Goal: Task Accomplishment & Management: Use online tool/utility

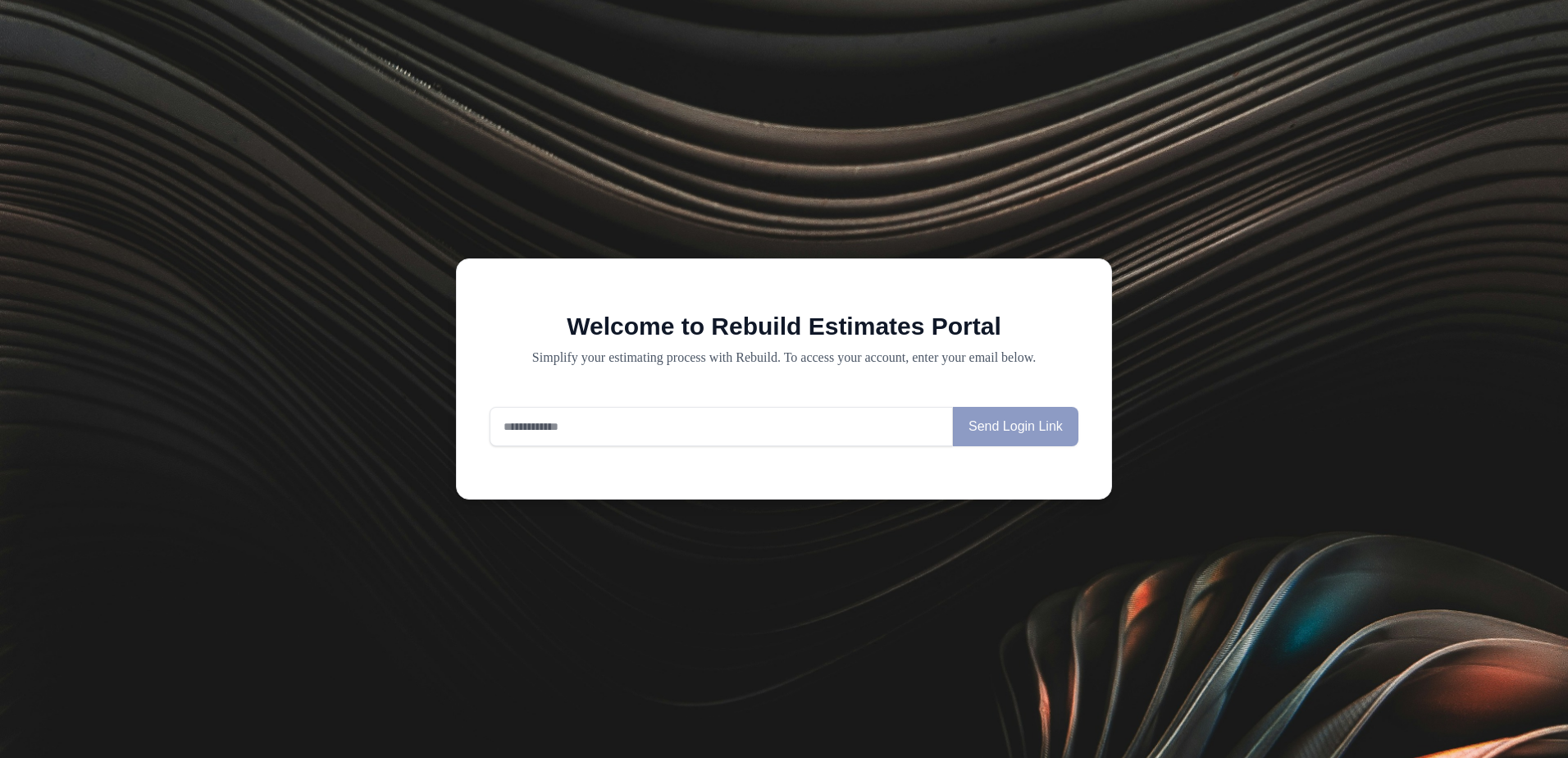
click at [520, 427] on input "email" at bounding box center [721, 426] width 463 height 39
type input "**********"
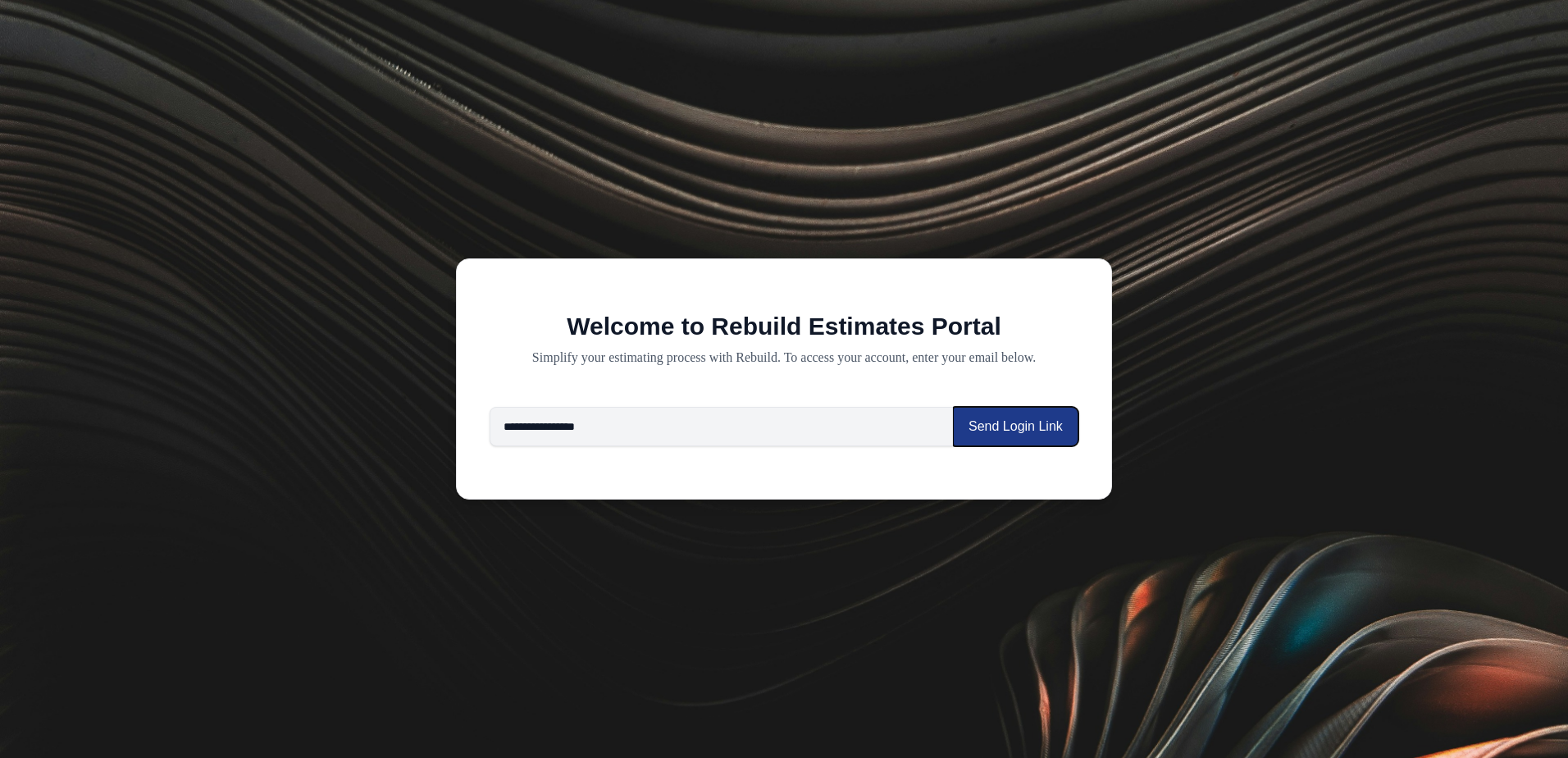
click at [999, 421] on button "Send Login Link" at bounding box center [1015, 426] width 125 height 39
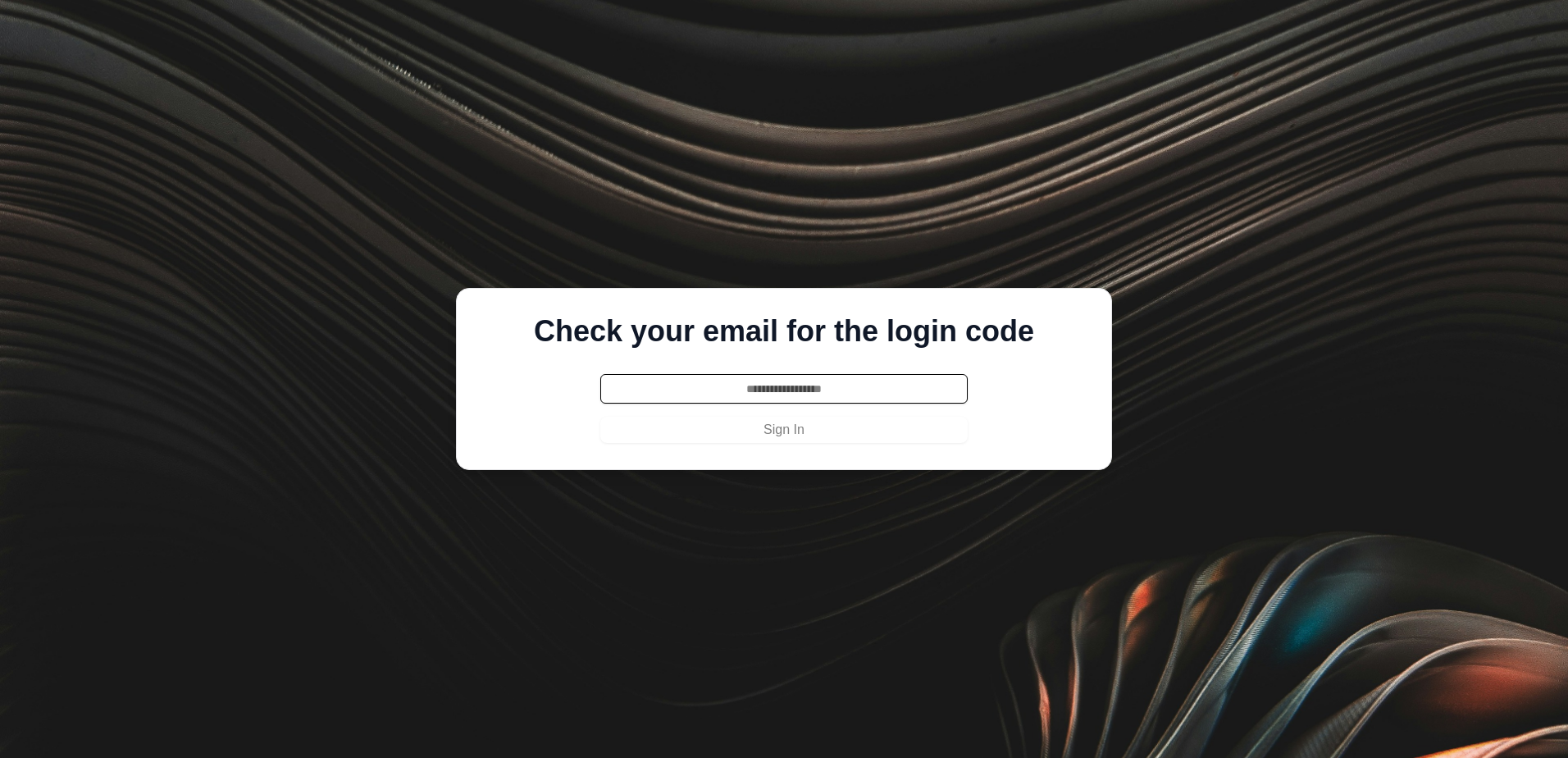
click at [730, 386] on input "text" at bounding box center [784, 389] width 367 height 29
type input "******"
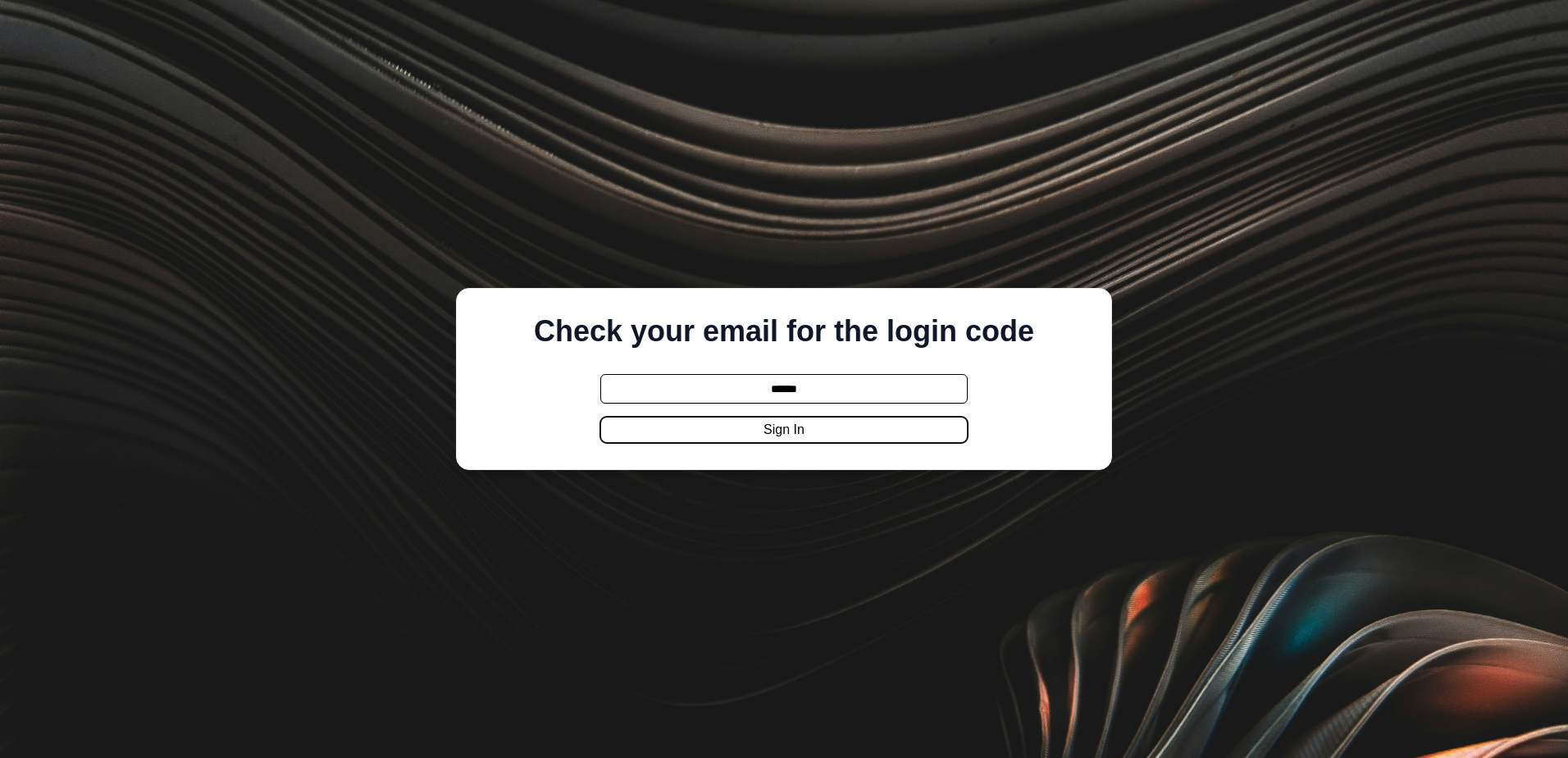
click at [781, 437] on button "Sign In" at bounding box center [784, 429] width 367 height 26
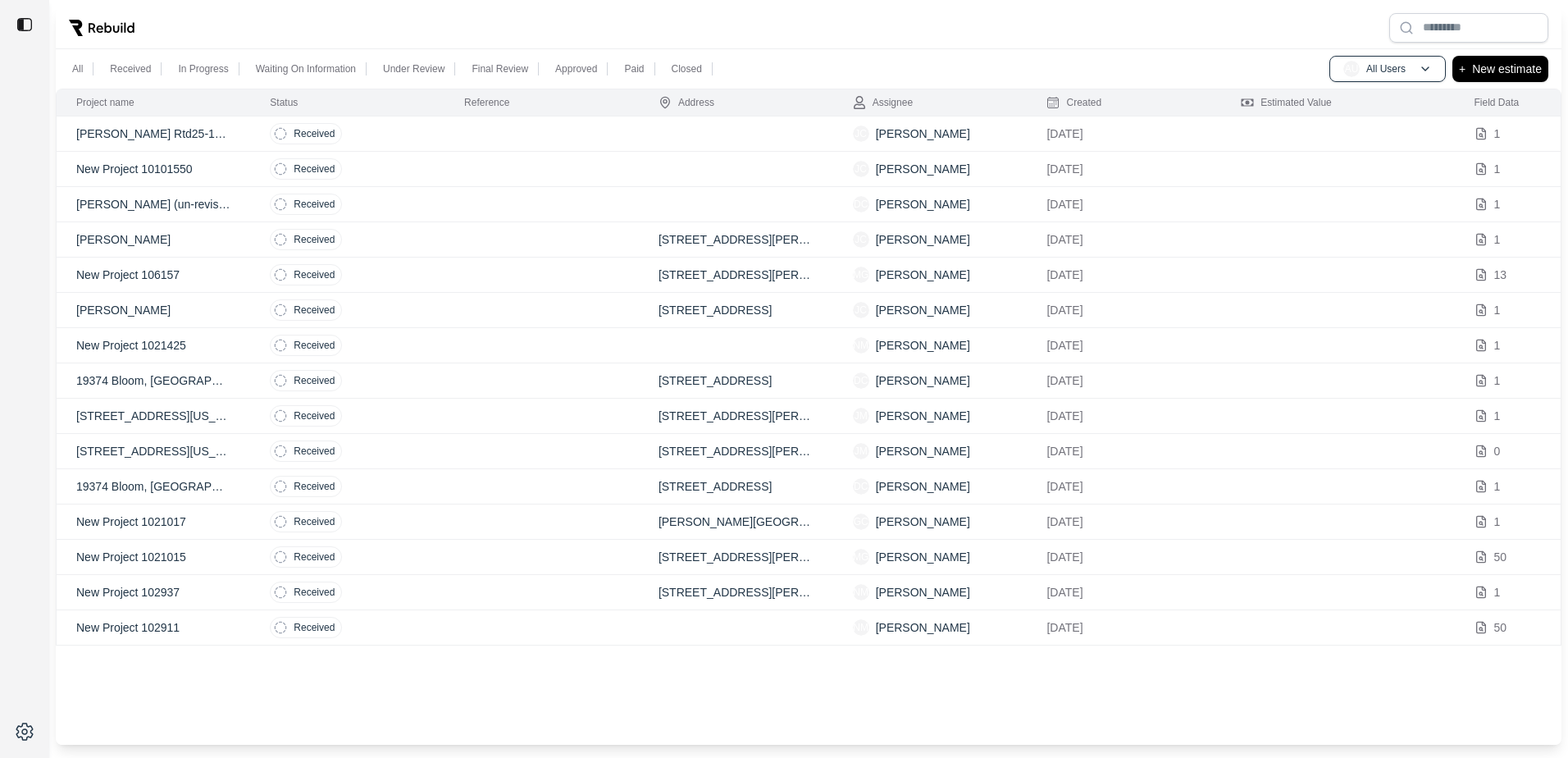
click at [168, 123] on td "[PERSON_NAME] Rtd25-11192-watr" at bounding box center [153, 134] width 194 height 35
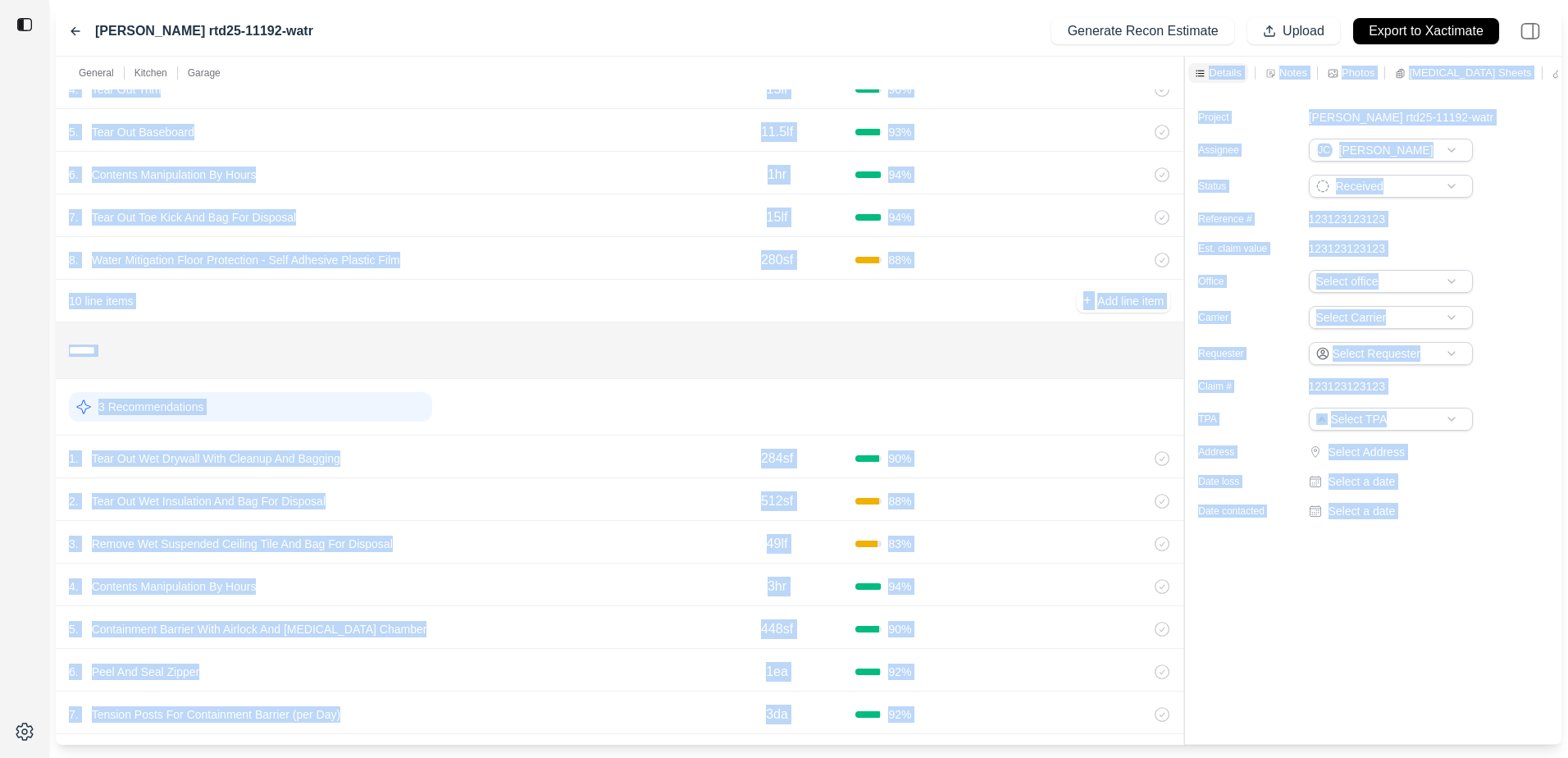
scroll to position [1117, 0]
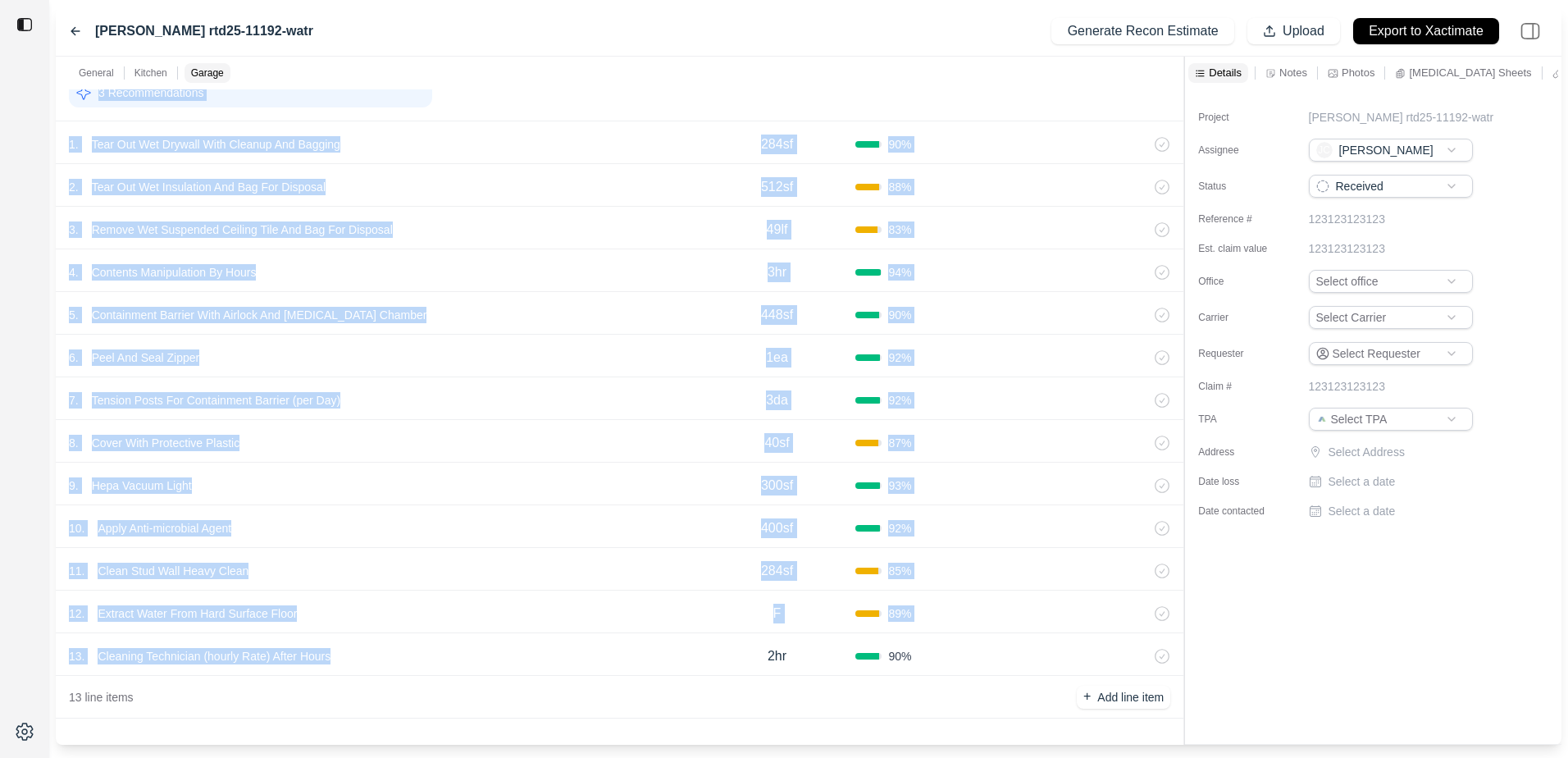
drag, startPoint x: 63, startPoint y: 109, endPoint x: 598, endPoint y: 669, distance: 774.5
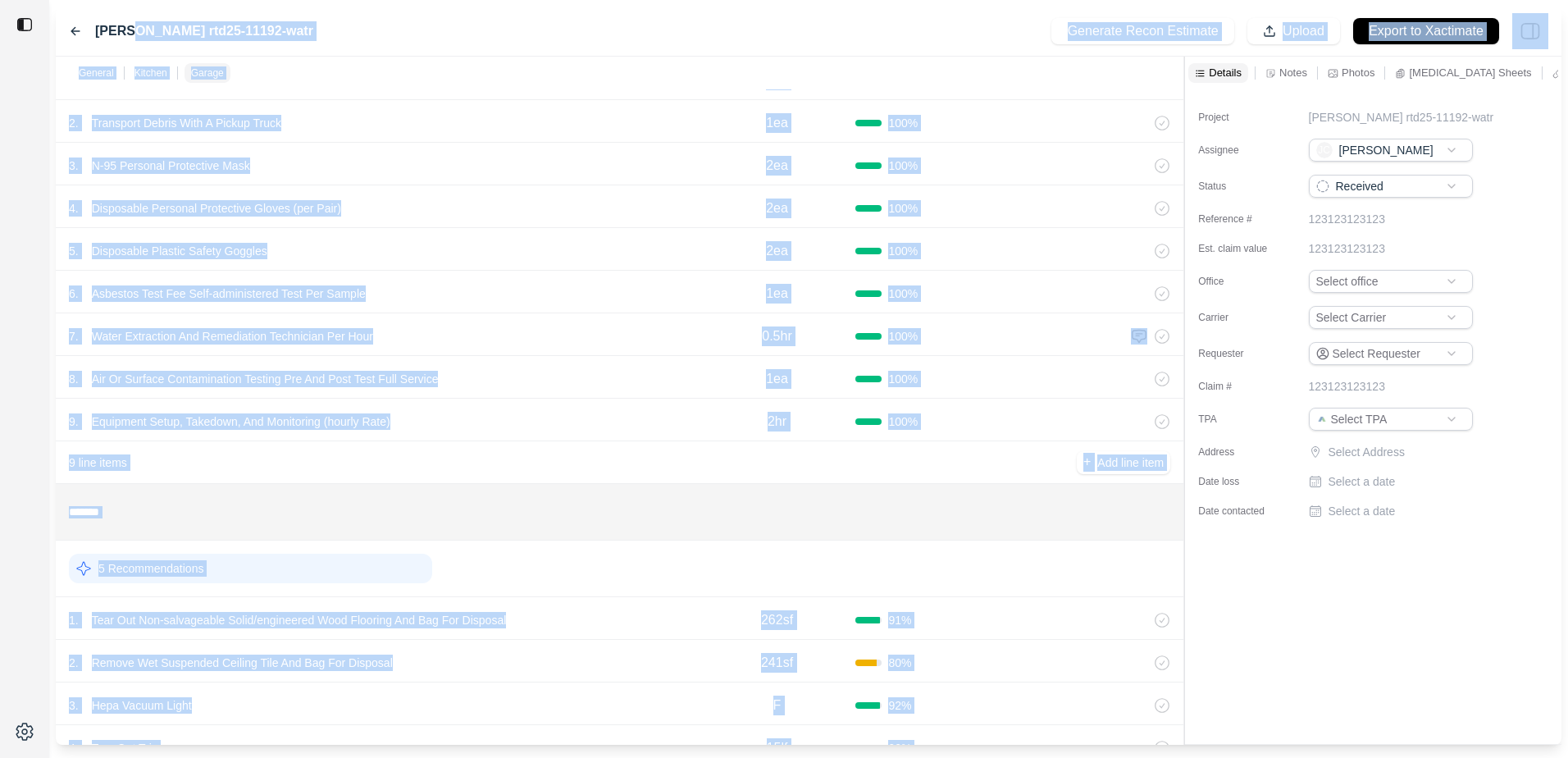
scroll to position [0, 0]
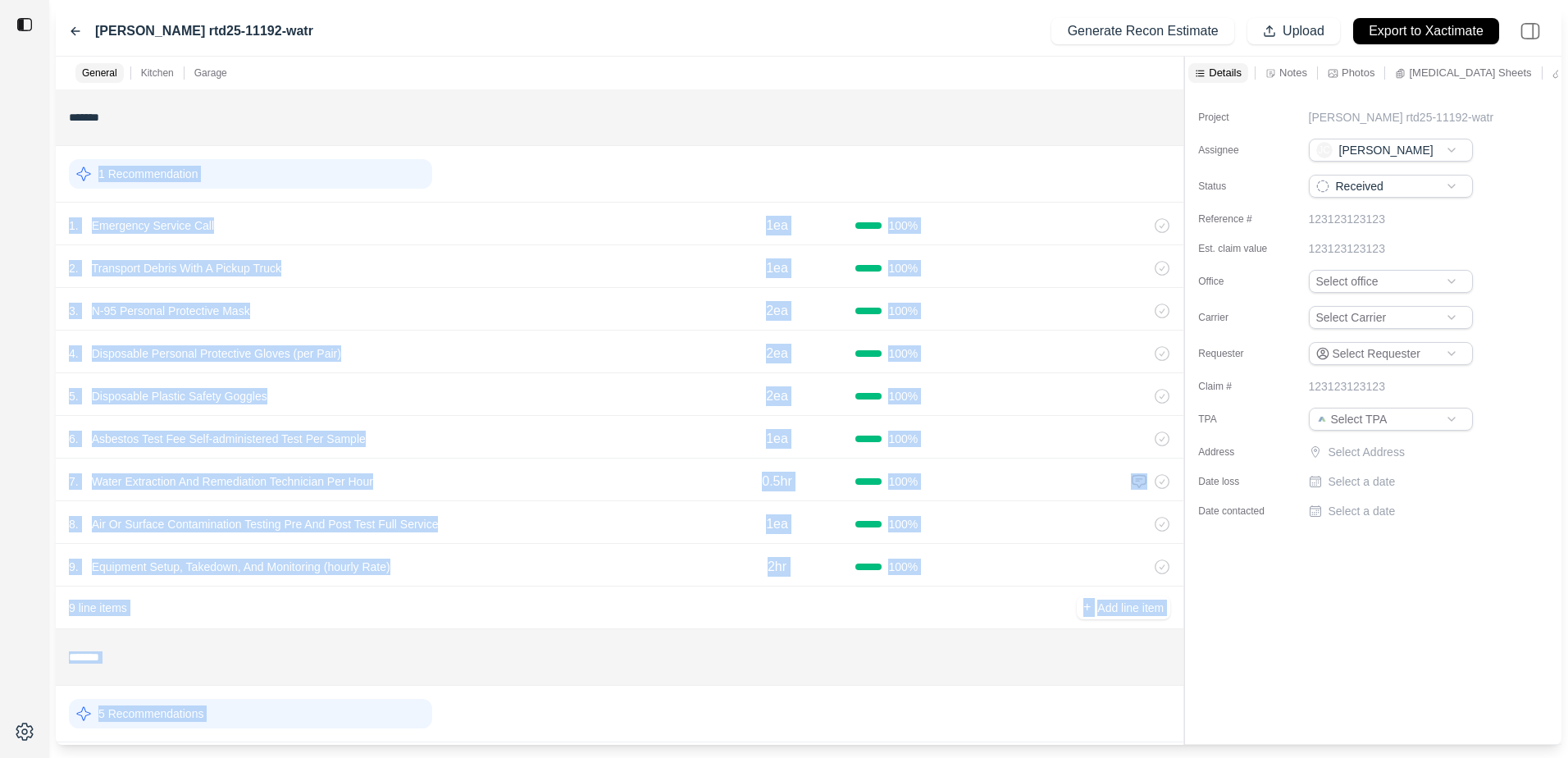
drag, startPoint x: 966, startPoint y: 662, endPoint x: 64, endPoint y: 191, distance: 1017.6
drag, startPoint x: 64, startPoint y: 191, endPoint x: 128, endPoint y: 176, distance: 65.7
copy div "1 Recommendation 1 . Emergency Service Call 1ea 100 % 2 . Transport Debris With…"
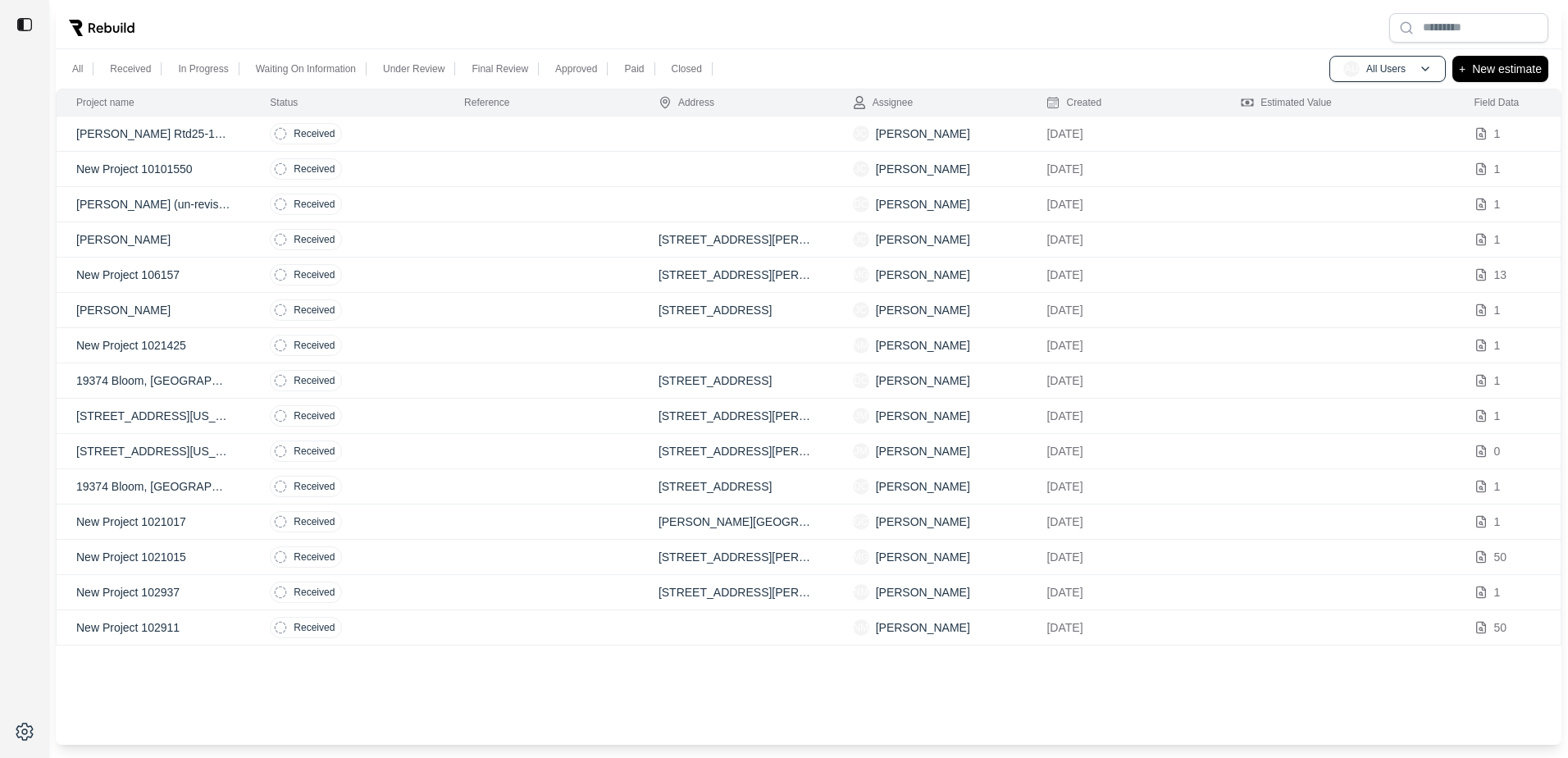
click at [181, 130] on p "[PERSON_NAME] Rtd25-11192-watr" at bounding box center [153, 133] width 154 height 17
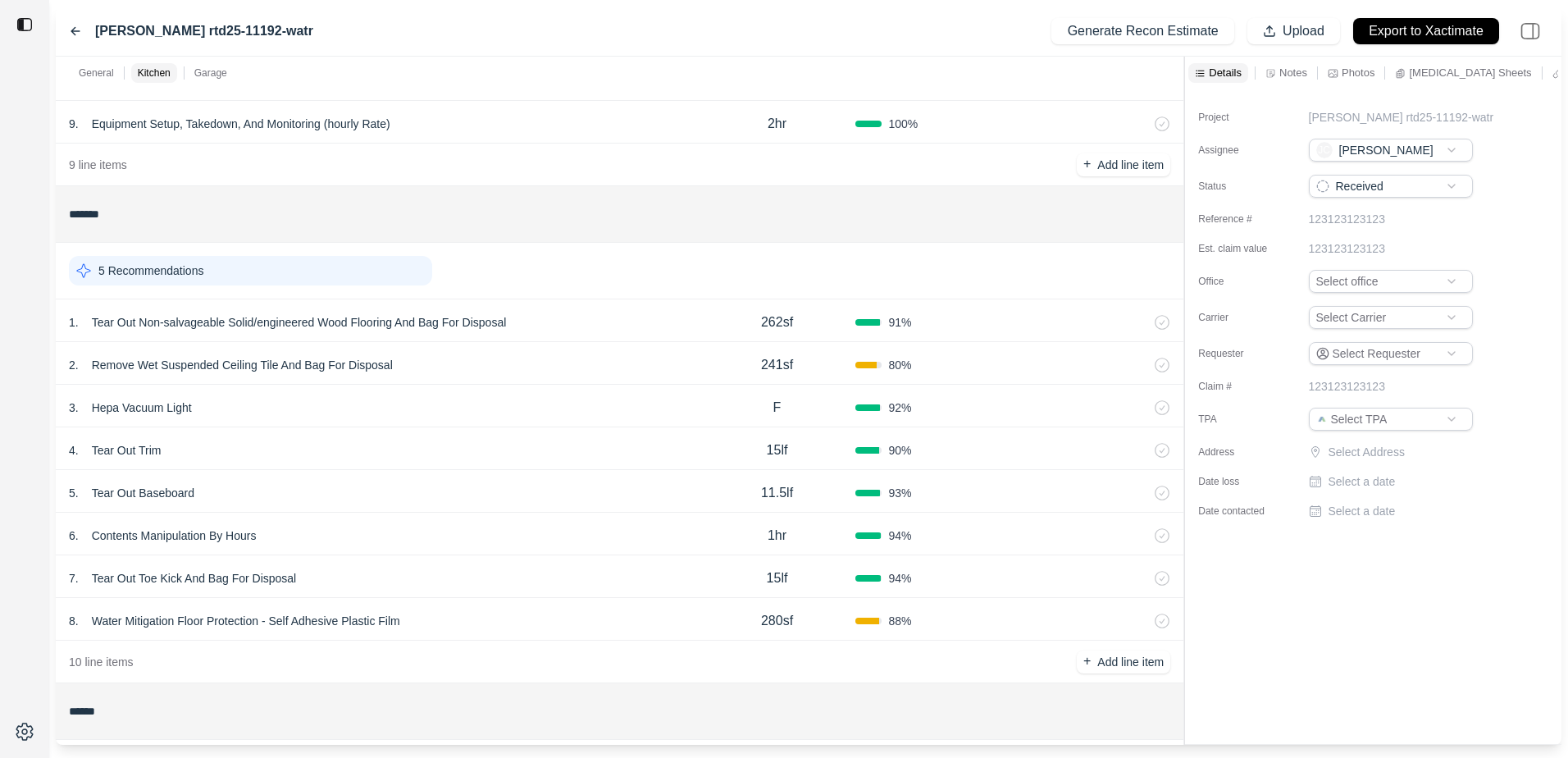
scroll to position [410, 0]
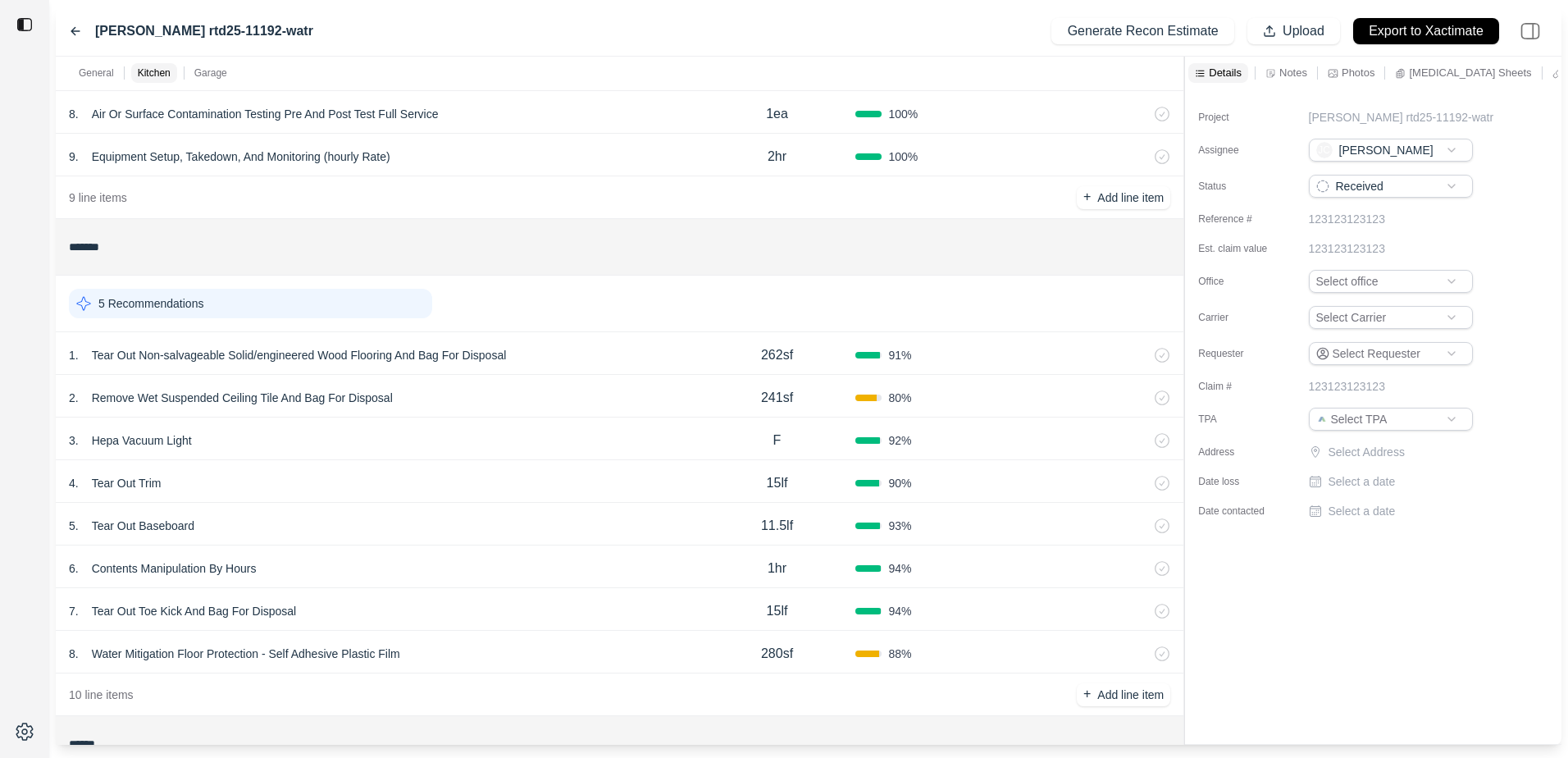
click at [1294, 69] on p "Notes" at bounding box center [1293, 72] width 28 height 14
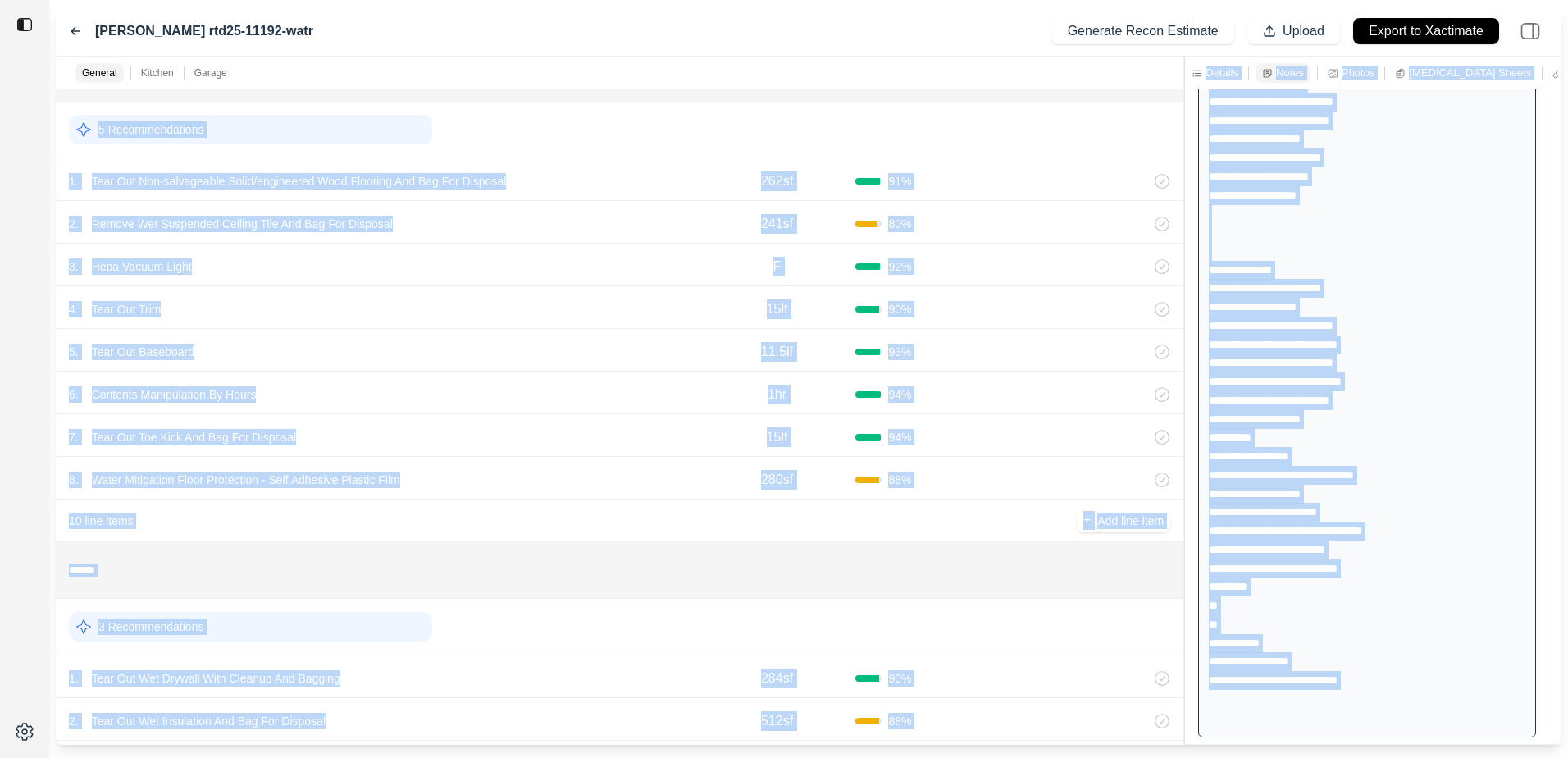
scroll to position [1117, 0]
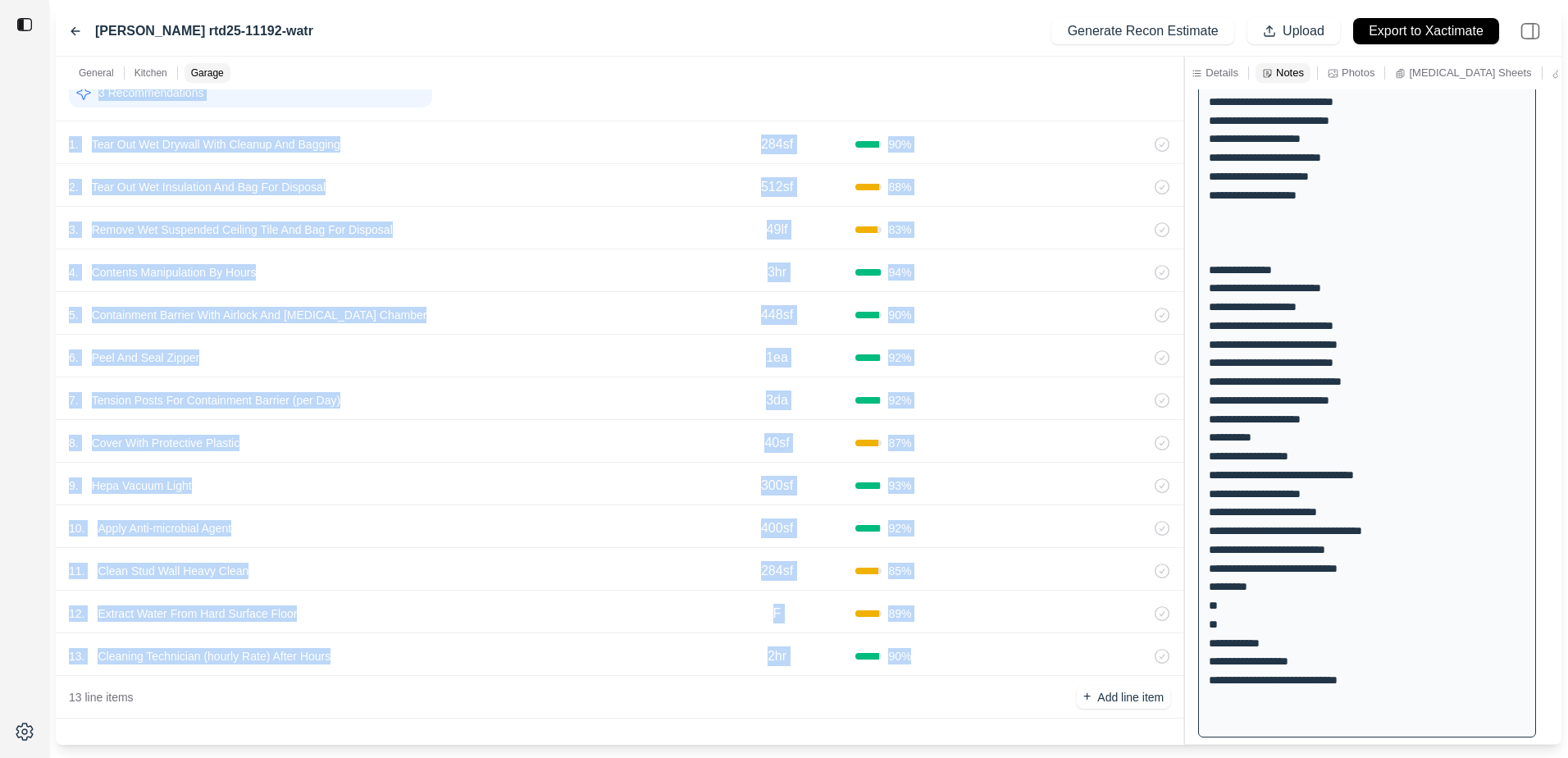
drag, startPoint x: 68, startPoint y: 112, endPoint x: 925, endPoint y: 652, distance: 1012.9
click at [804, 588] on div "Copy" at bounding box center [829, 587] width 97 height 26
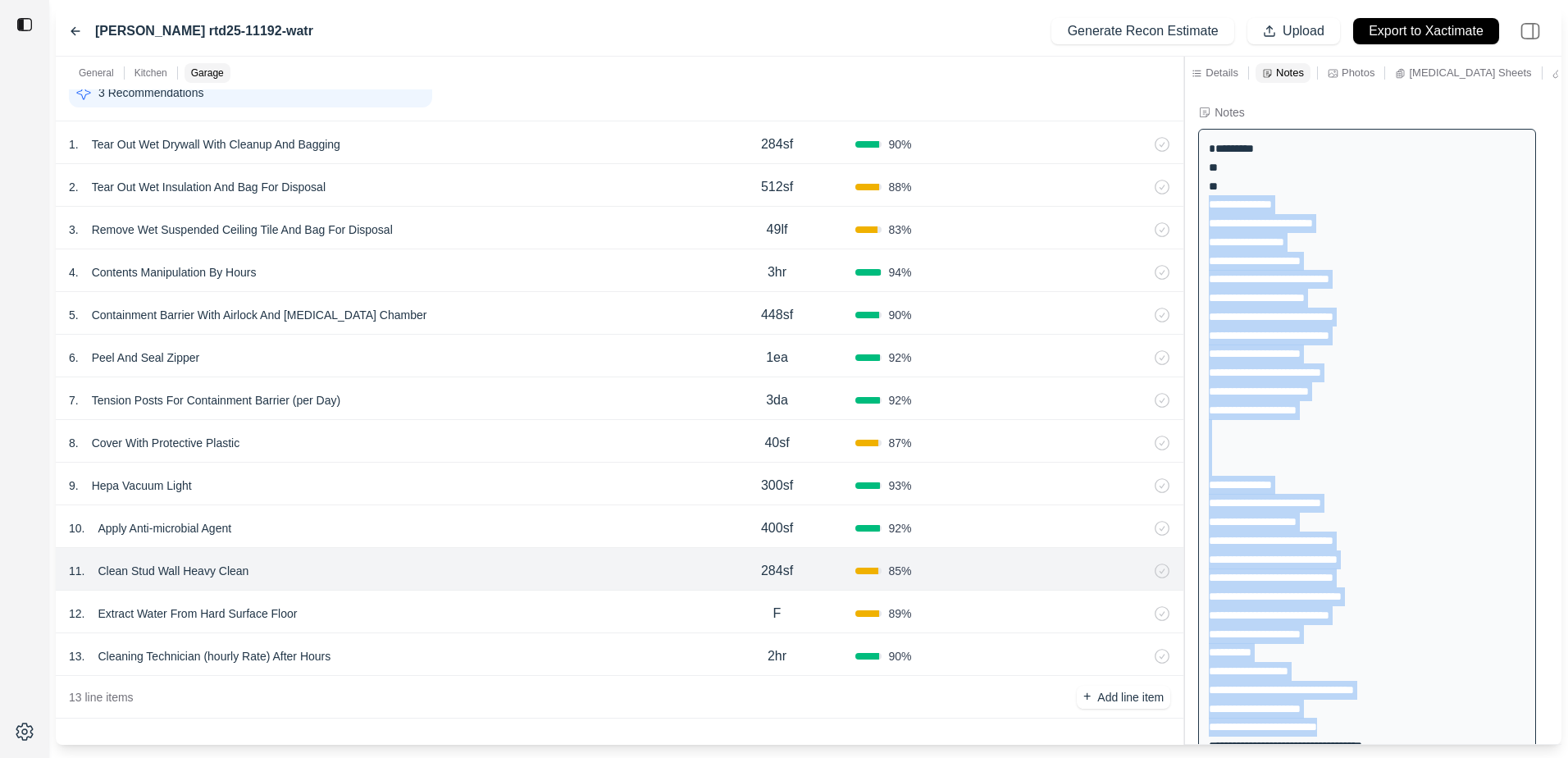
scroll to position [215, 0]
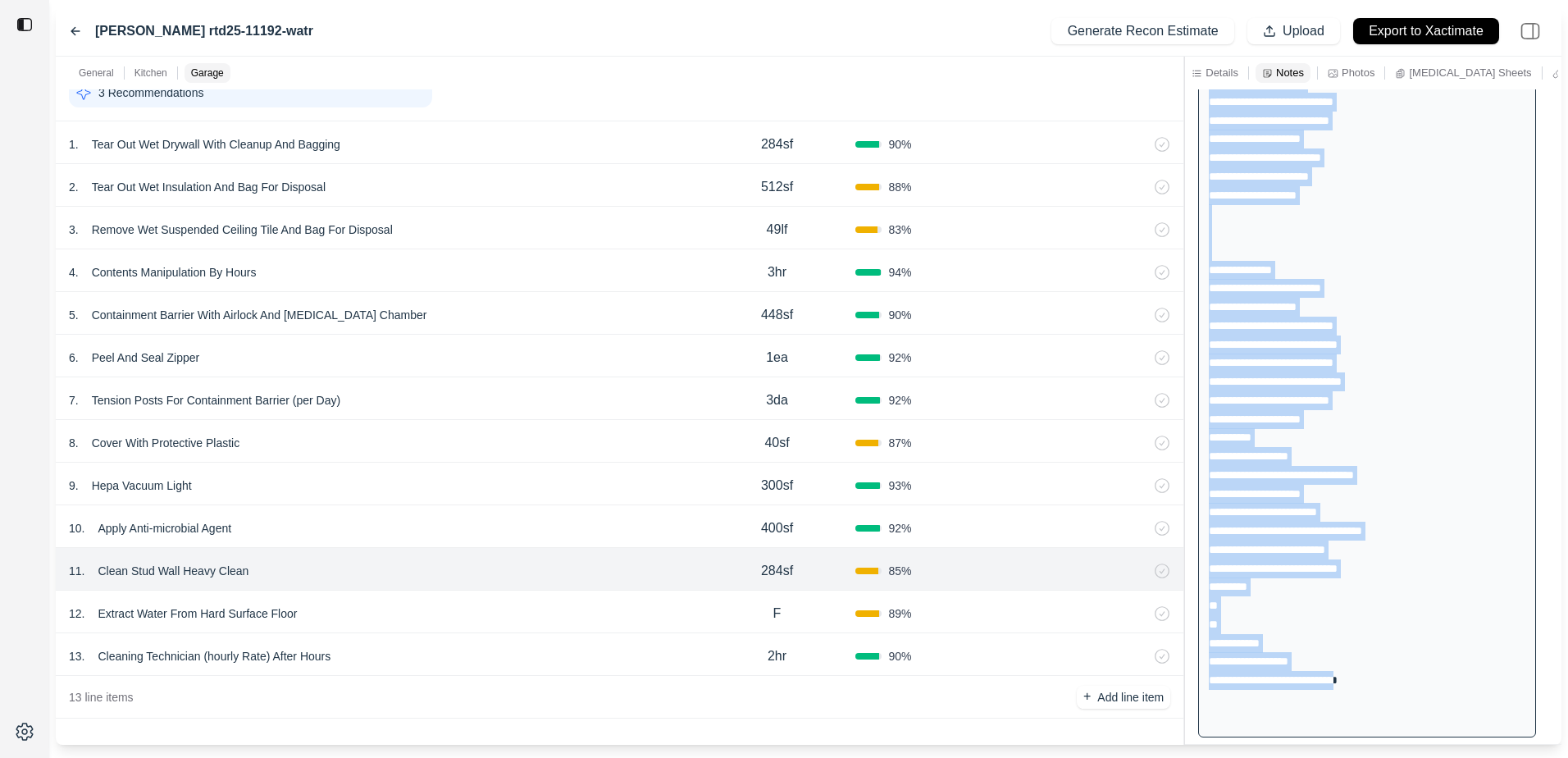
drag, startPoint x: 1208, startPoint y: 224, endPoint x: 1372, endPoint y: 712, distance: 514.8
click at [1372, 712] on div "**********" at bounding box center [1367, 325] width 338 height 823
drag, startPoint x: 1372, startPoint y: 712, endPoint x: 1293, endPoint y: 697, distance: 80.4
copy div "**********"
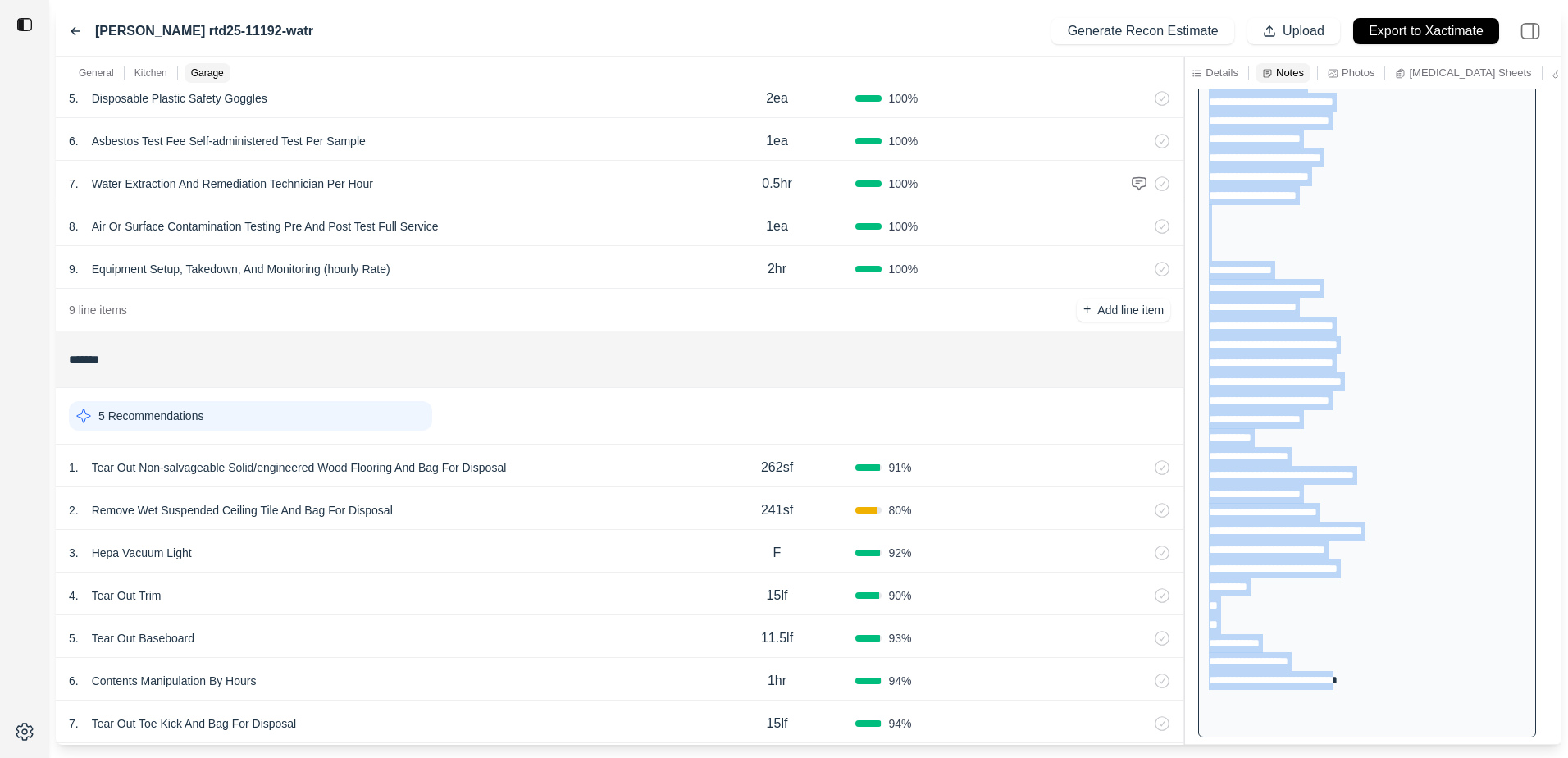
scroll to position [0, 0]
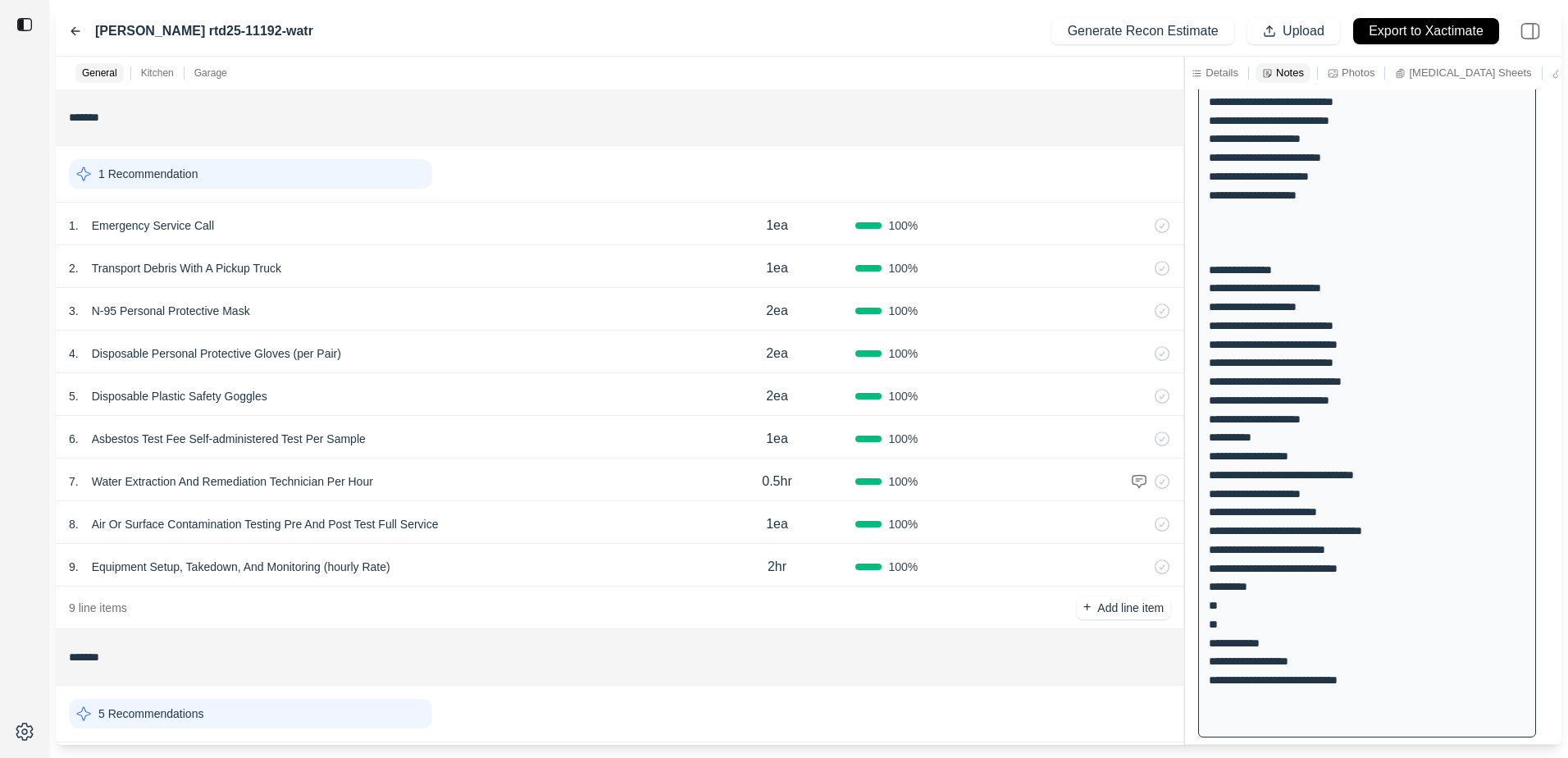
click at [496, 96] on div "*******" at bounding box center [619, 117] width 1115 height 43
click at [1281, 37] on button "Upload" at bounding box center [1293, 30] width 93 height 26
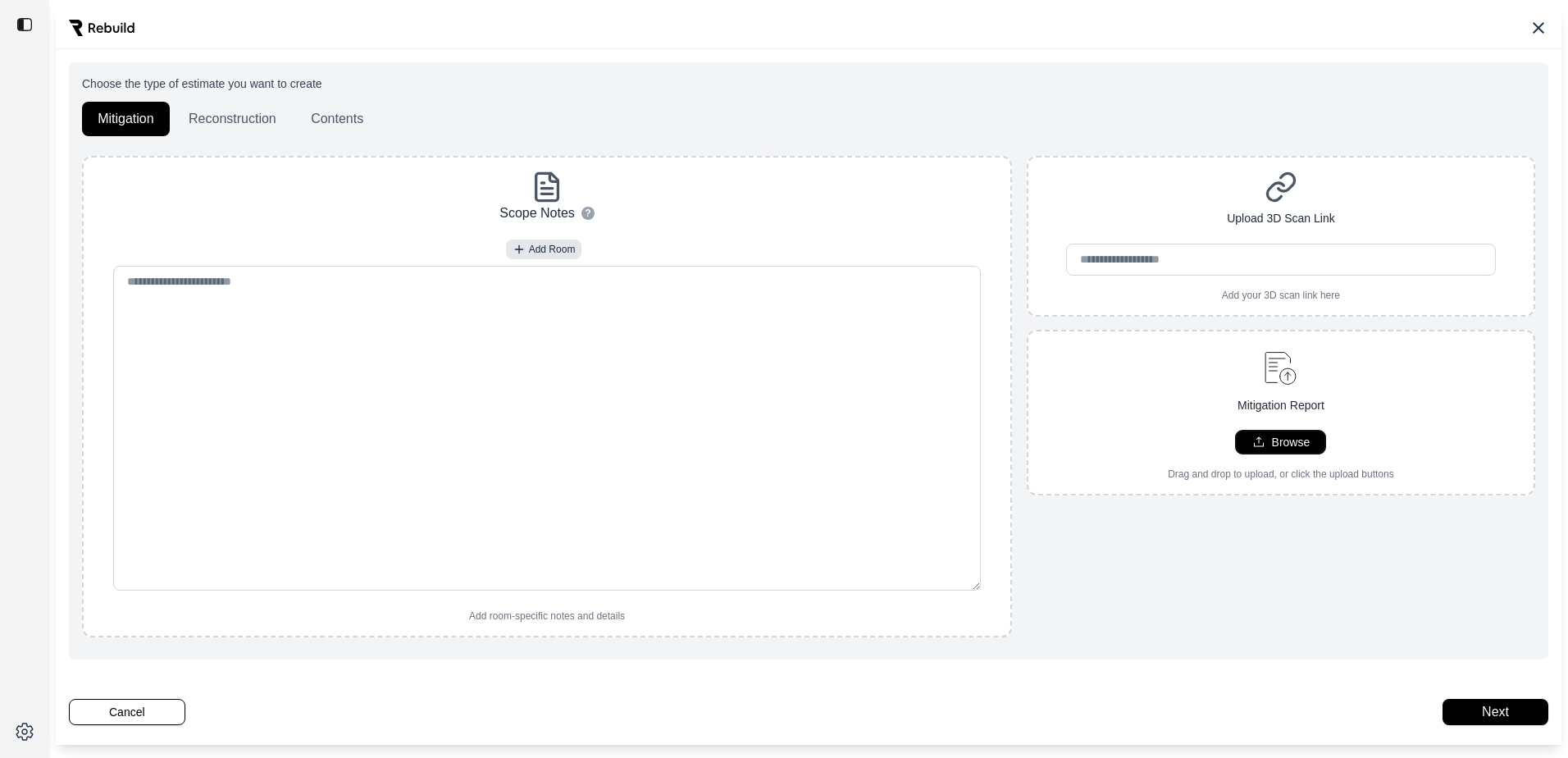
click at [1272, 442] on p "Browse" at bounding box center [1291, 442] width 38 height 17
click at [236, 119] on button "Reconstruction" at bounding box center [233, 118] width 119 height 34
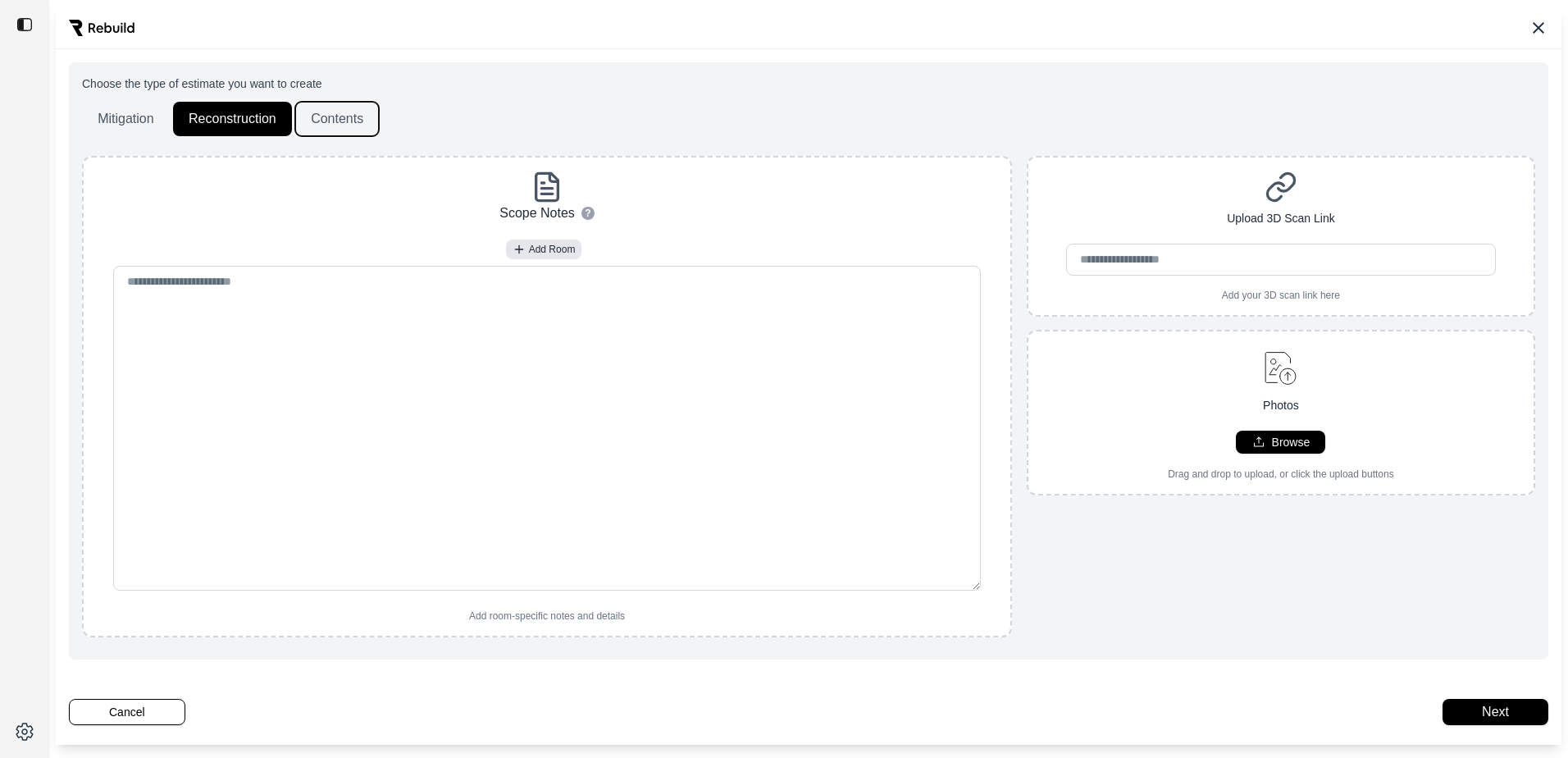
drag, startPoint x: 338, startPoint y: 106, endPoint x: 265, endPoint y: 130, distance: 76.8
click at [338, 108] on button "Contents" at bounding box center [337, 118] width 84 height 34
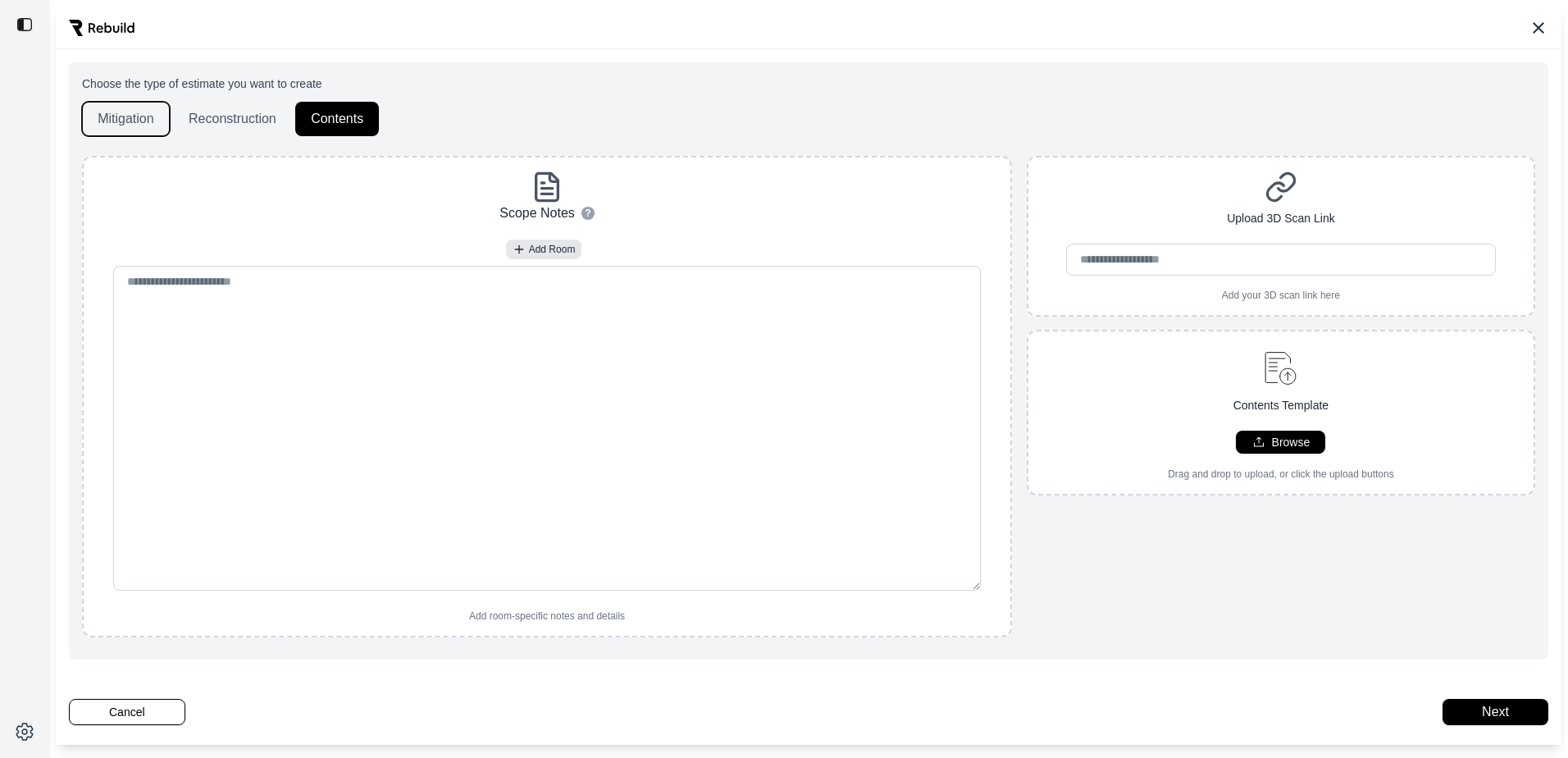
click at [132, 117] on button "Mitigation" at bounding box center [126, 118] width 88 height 34
click at [126, 704] on button "Cancel" at bounding box center [127, 711] width 116 height 26
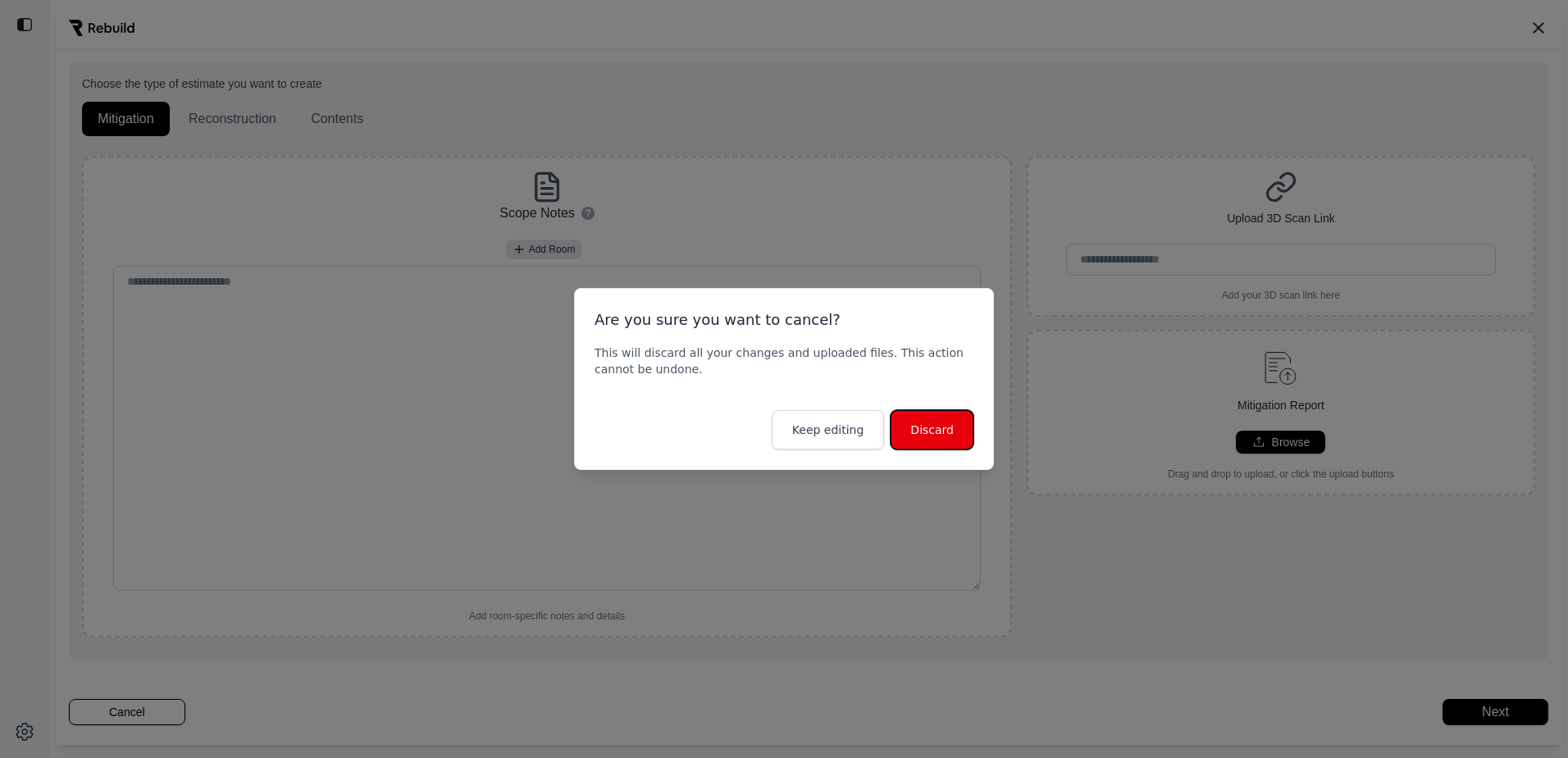
click at [933, 426] on button "Discard" at bounding box center [932, 430] width 83 height 39
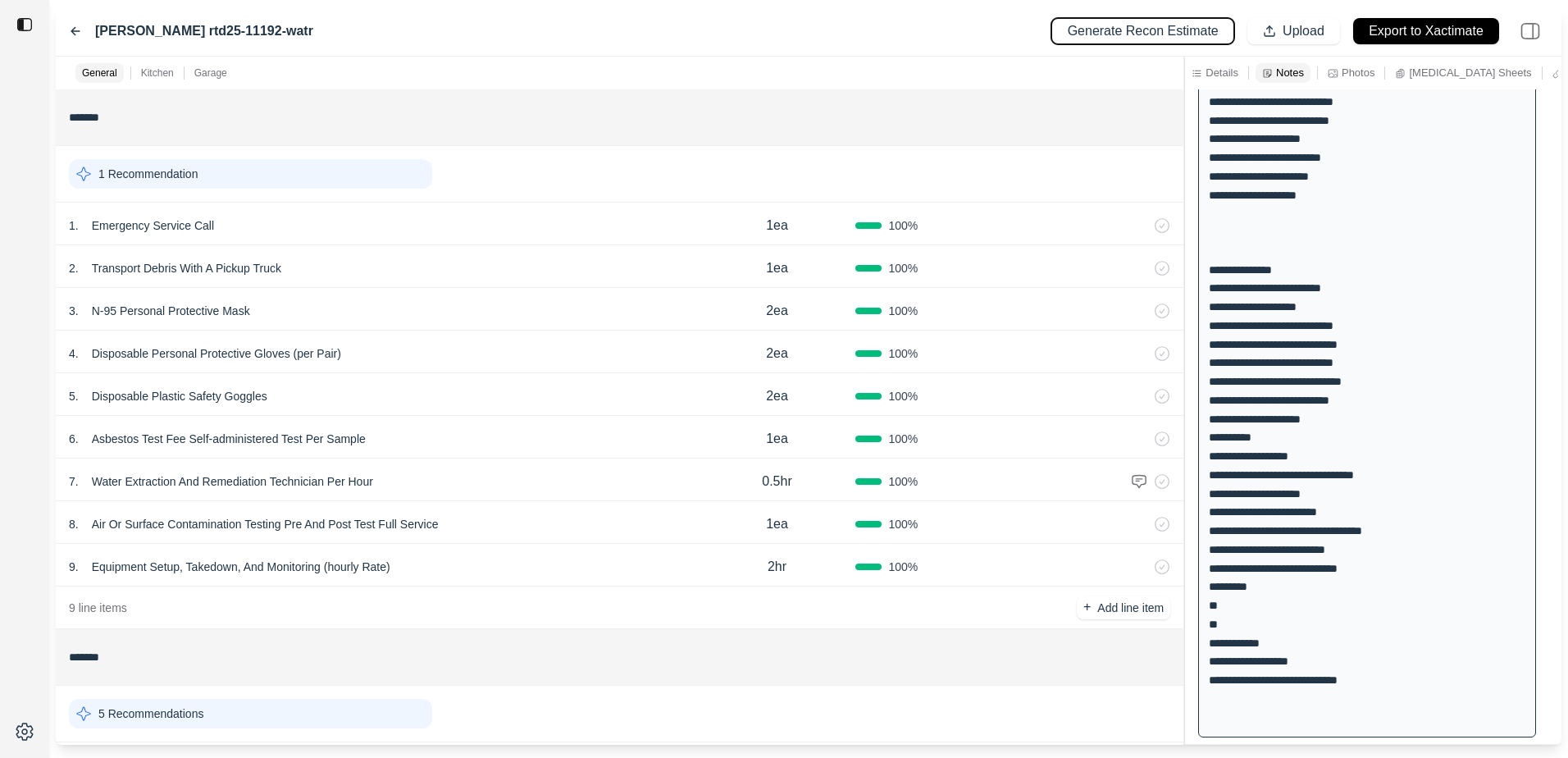
click at [1168, 34] on p "Generate Recon Estimate" at bounding box center [1143, 31] width 150 height 19
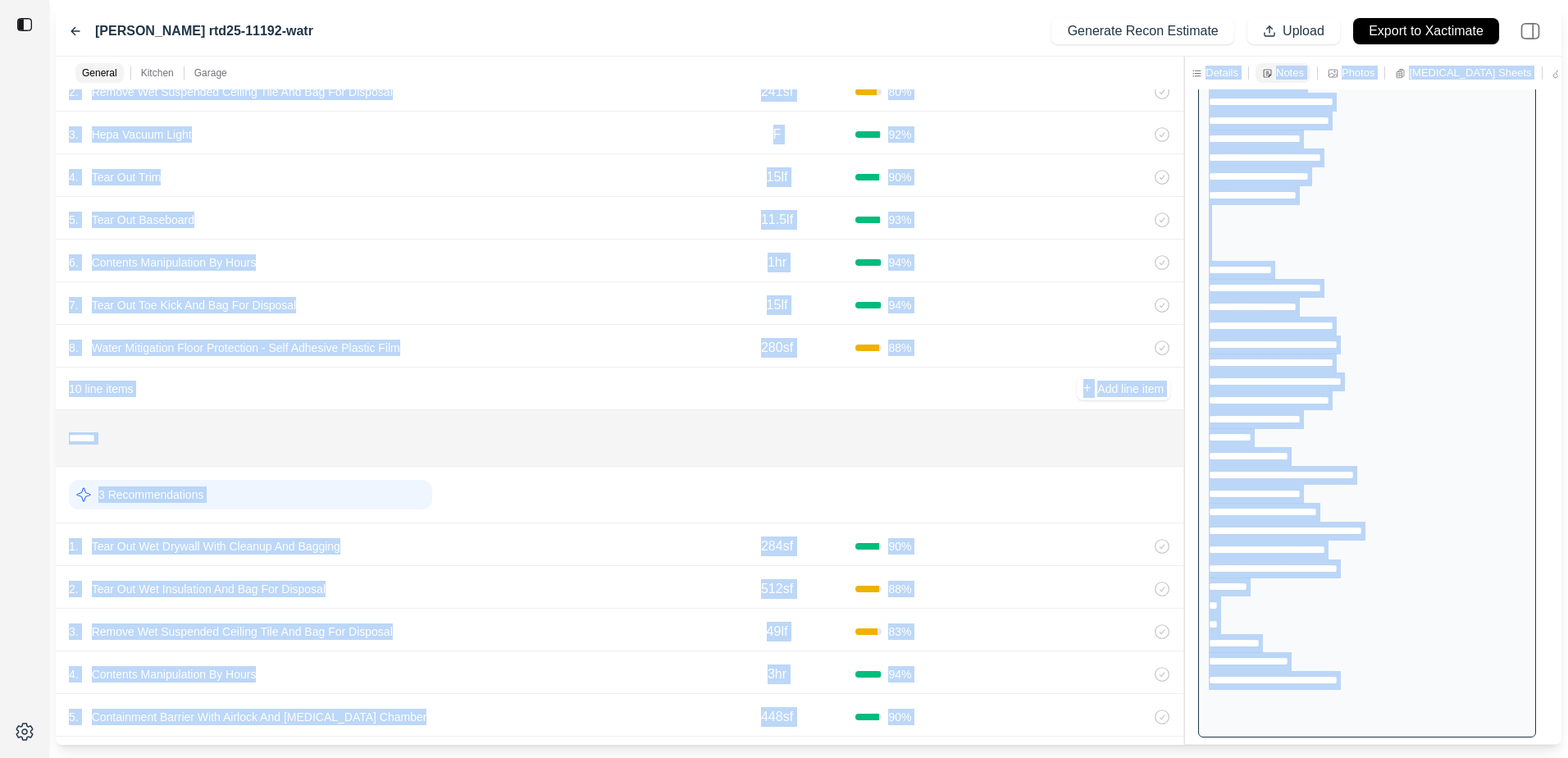
scroll to position [1117, 0]
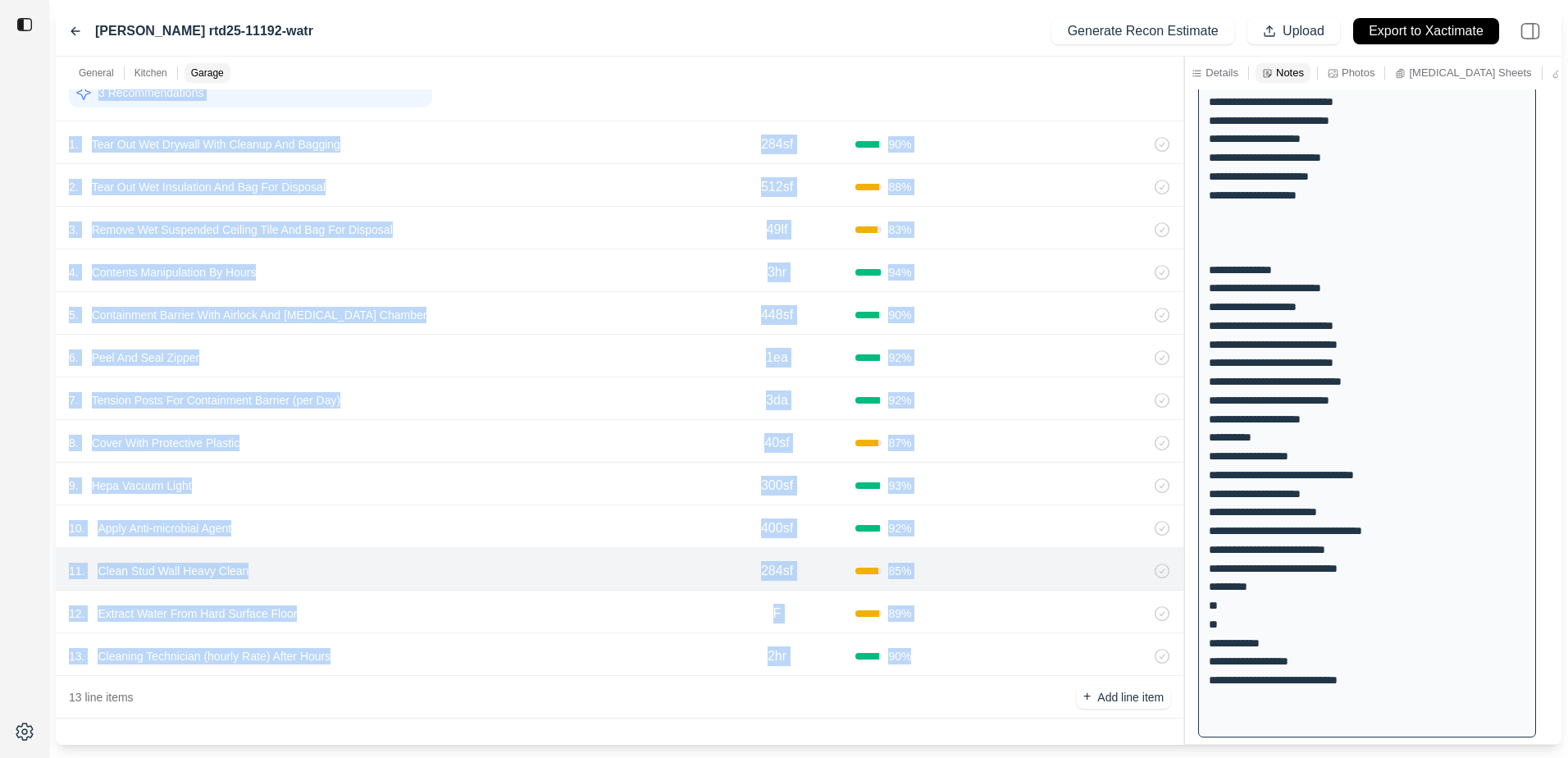
drag, startPoint x: 56, startPoint y: 109, endPoint x: 922, endPoint y: 653, distance: 1022.7
copy div "1 Recommendation 1 . Emergency Service Call 1ea 100 % 2 . Transport Debris With…"
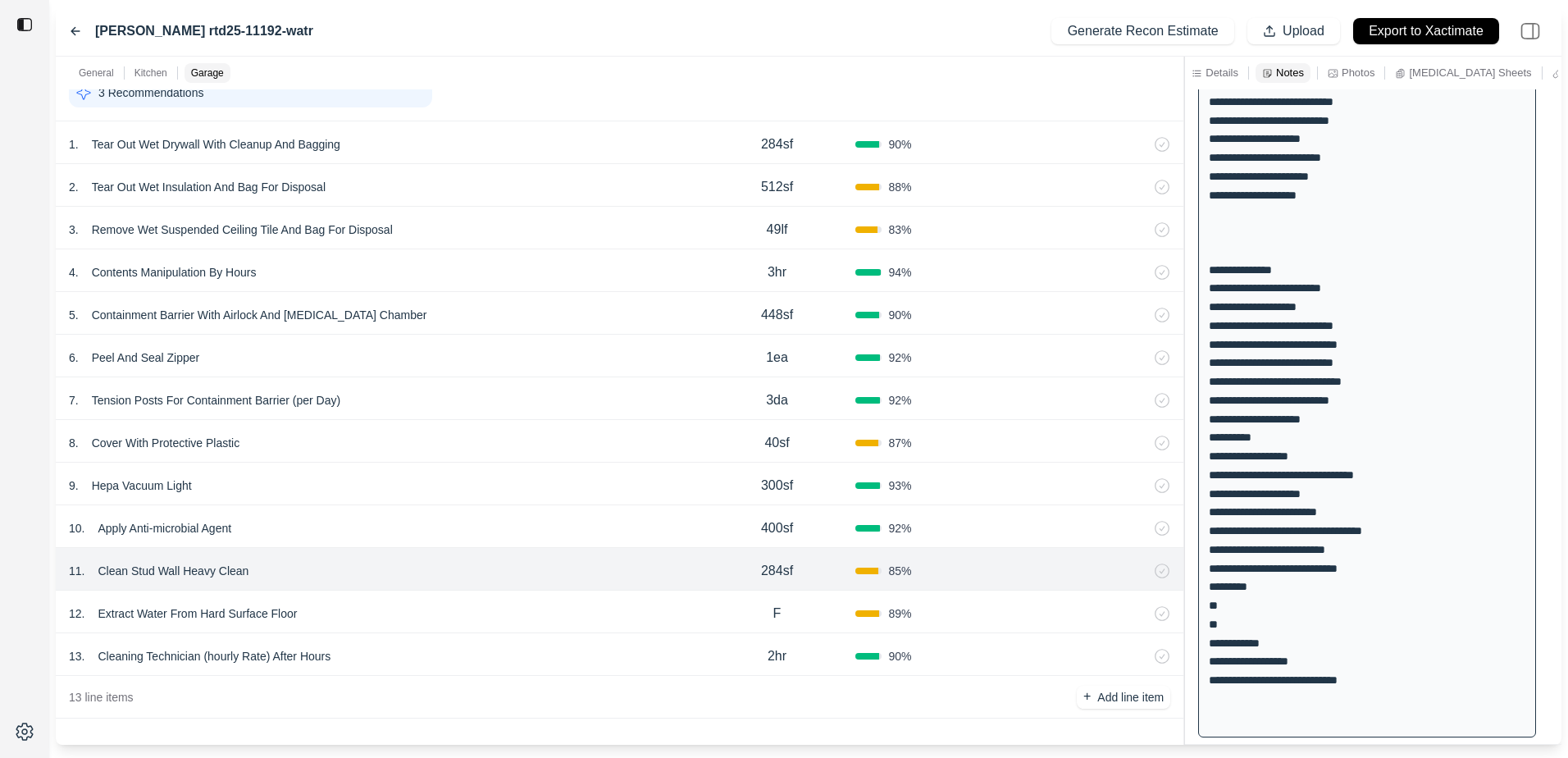
click at [18, 492] on div at bounding box center [24, 379] width 49 height 758
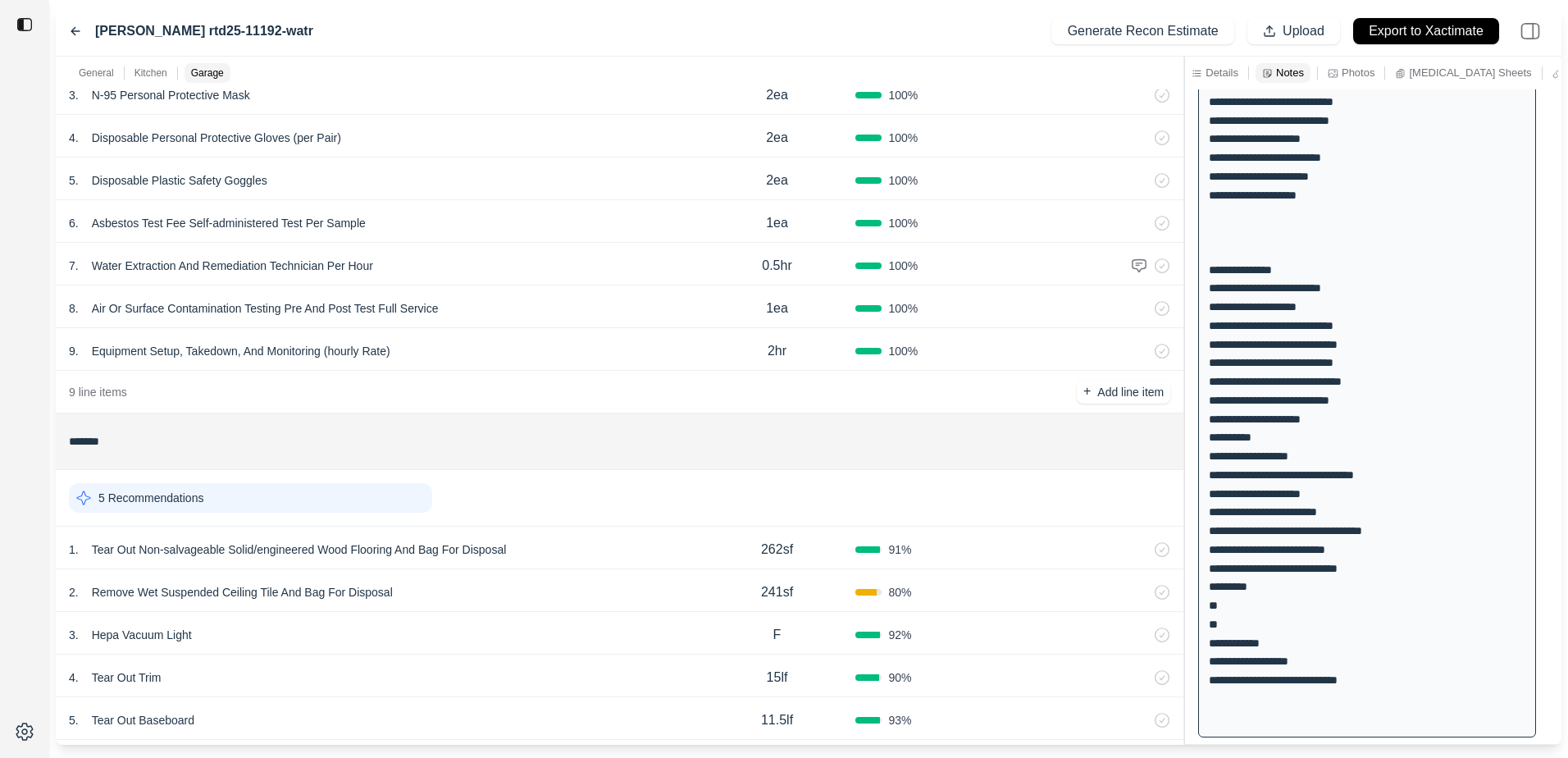
scroll to position [0, 0]
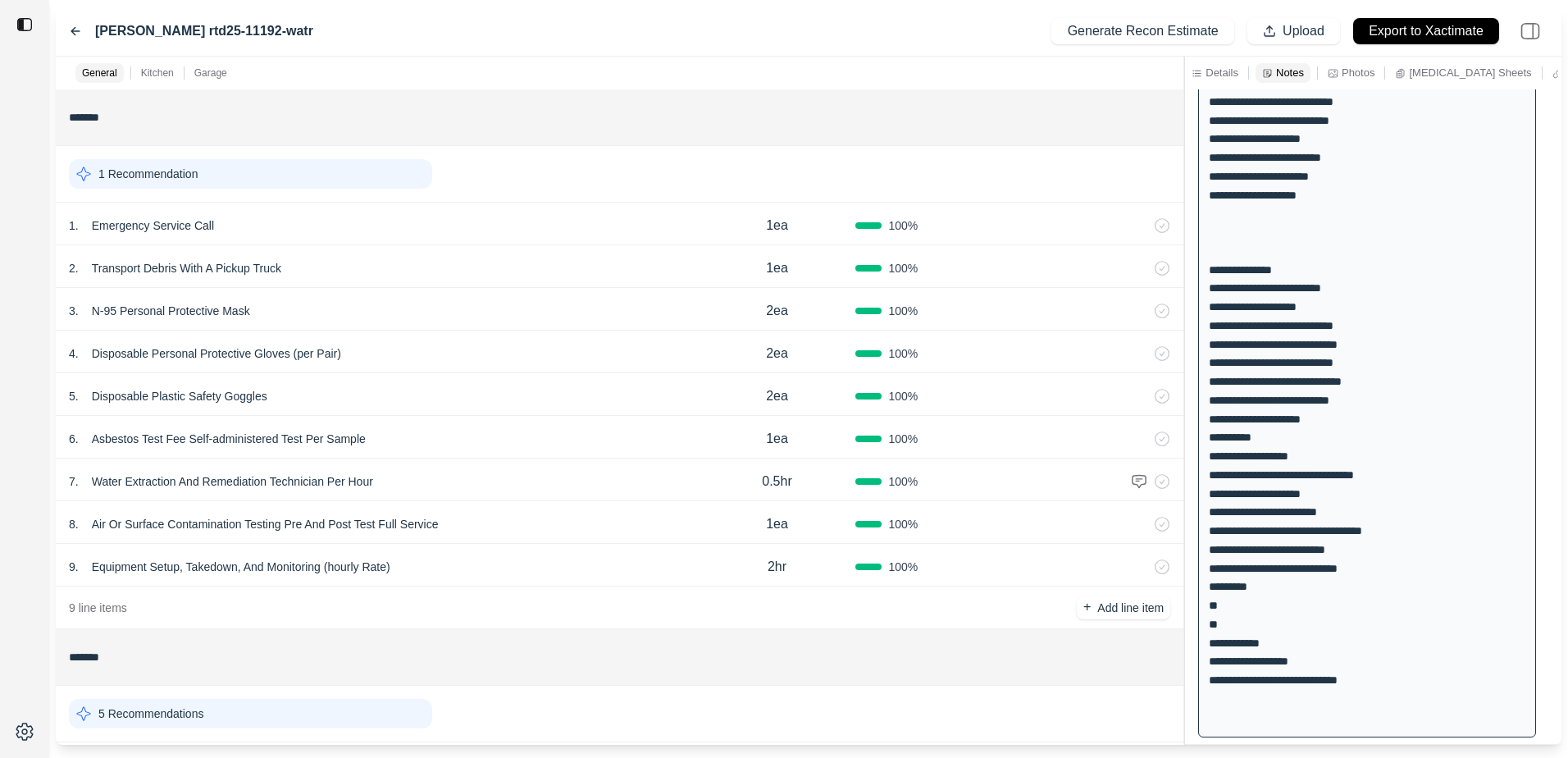
click at [114, 168] on p "1 Recommendation" at bounding box center [148, 174] width 100 height 17
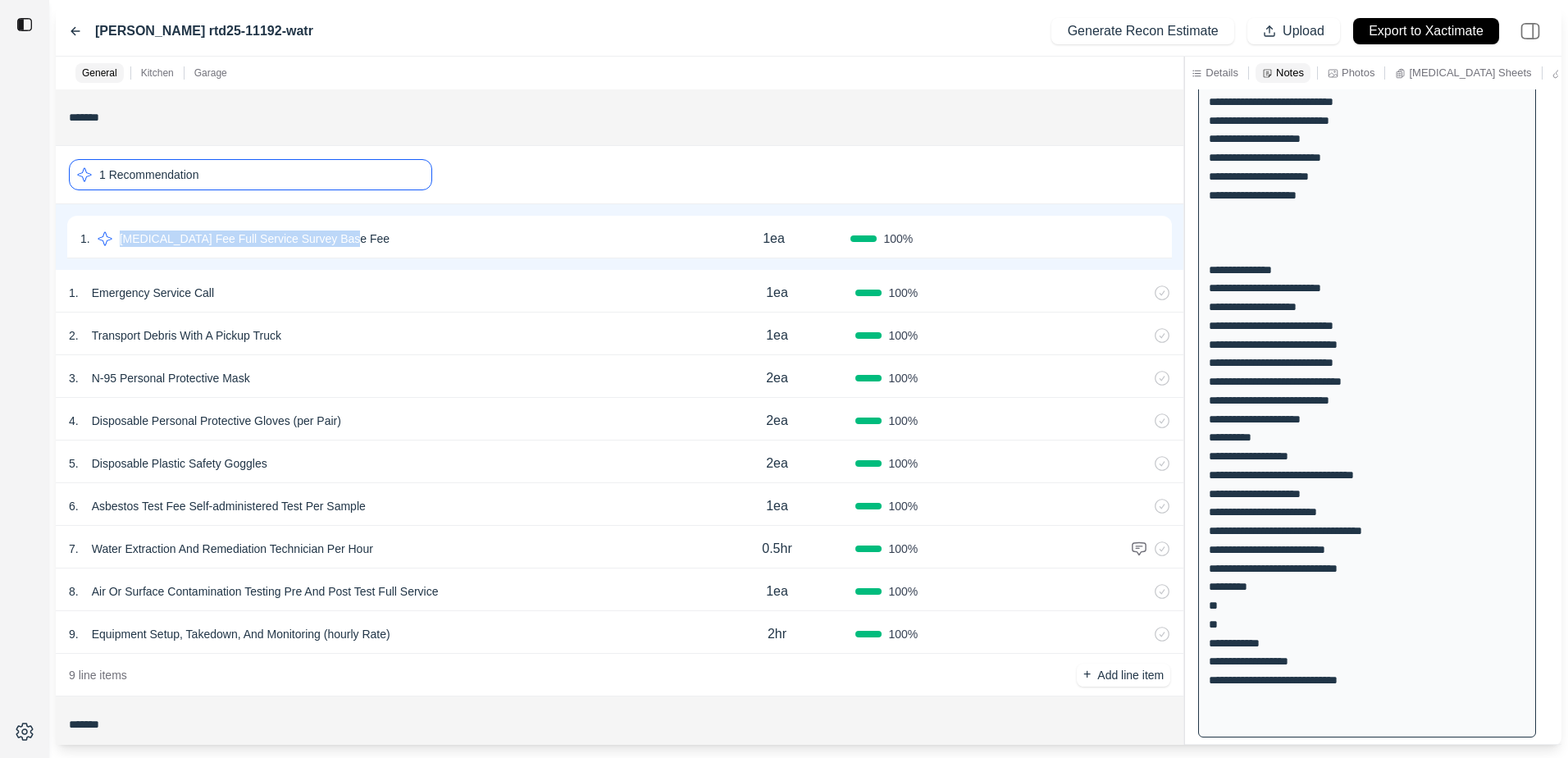
drag, startPoint x: 116, startPoint y: 214, endPoint x: 352, endPoint y: 234, distance: 236.8
click at [352, 234] on div "1 . Lead Test Fee Full Service Survey Base Fee 1ea 100 % Confirm" at bounding box center [619, 236] width 1108 height 46
drag, startPoint x: 352, startPoint y: 234, endPoint x: 326, endPoint y: 241, distance: 26.9
click at [368, 313] on div "Paste" at bounding box center [380, 317] width 97 height 26
click at [203, 299] on div "Paste" at bounding box center [232, 306] width 97 height 26
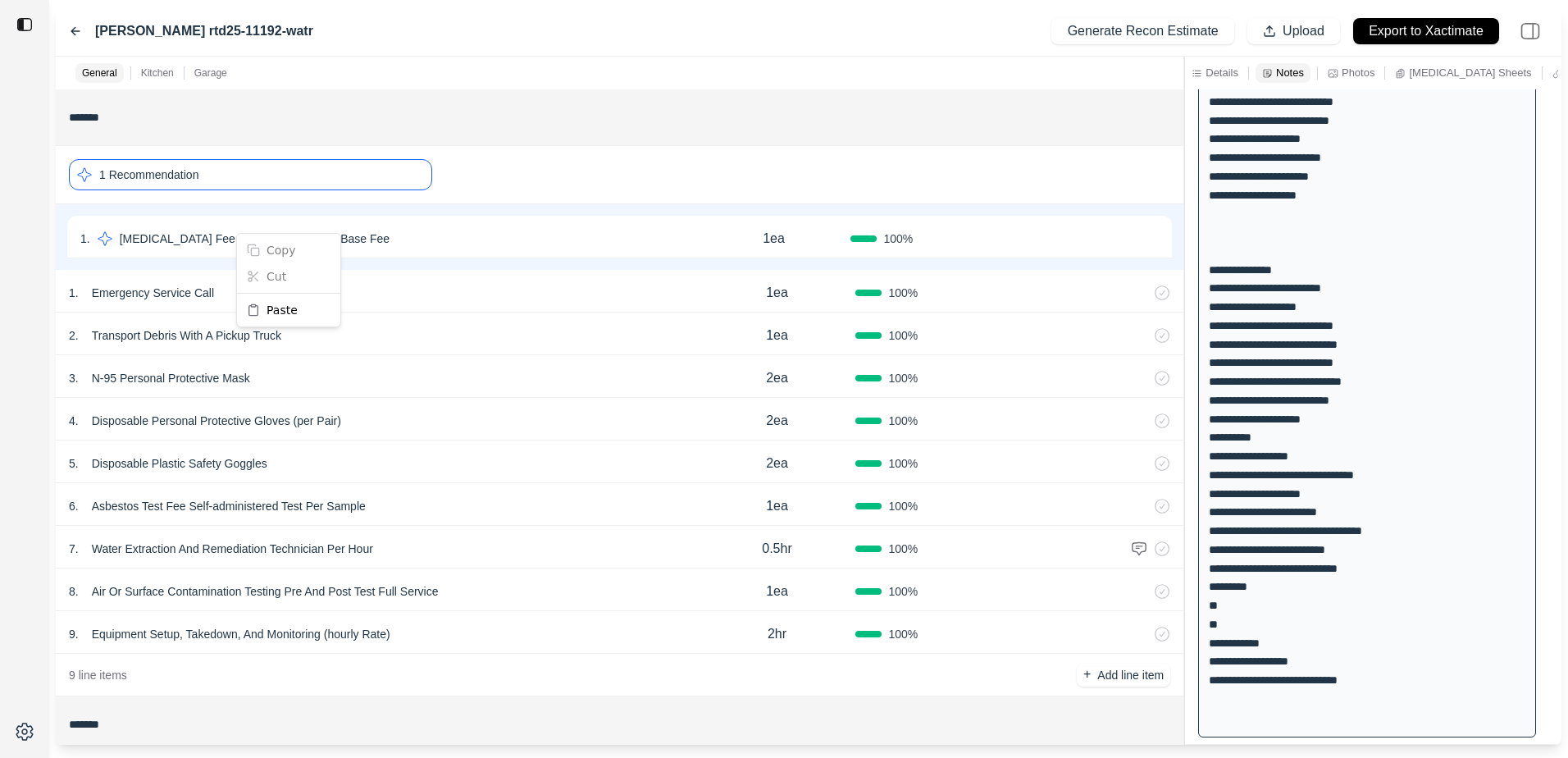
drag, startPoint x: 422, startPoint y: 201, endPoint x: 357, endPoint y: 242, distance: 76.9
click at [421, 202] on html "Sanford rtd25-11192-watr Generate Recon Estimate Upload Export to Xactimate Gen…" at bounding box center [784, 379] width 1568 height 758
drag, startPoint x: 319, startPoint y: 237, endPoint x: 121, endPoint y: 269, distance: 200.6
click at [121, 269] on div "1 . Lead Test Fee Full Service Survey Base Fee 1ea 100 % Confirm" at bounding box center [619, 236] width 1127 height 65
copy p "Lead Test Fee Full Service Survey Base Fee"
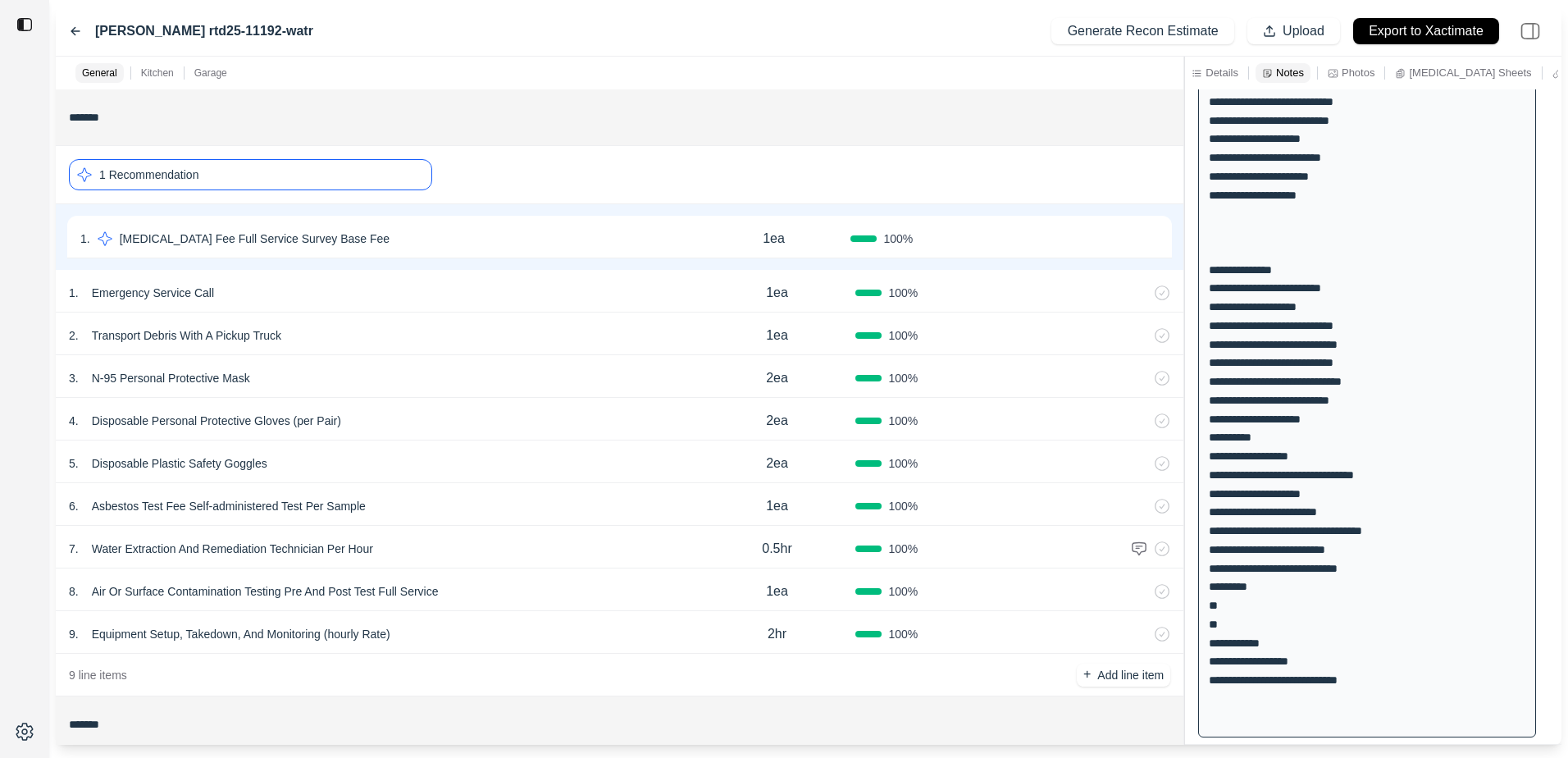
click at [222, 182] on div "1 Recommendation" at bounding box center [251, 175] width 363 height 31
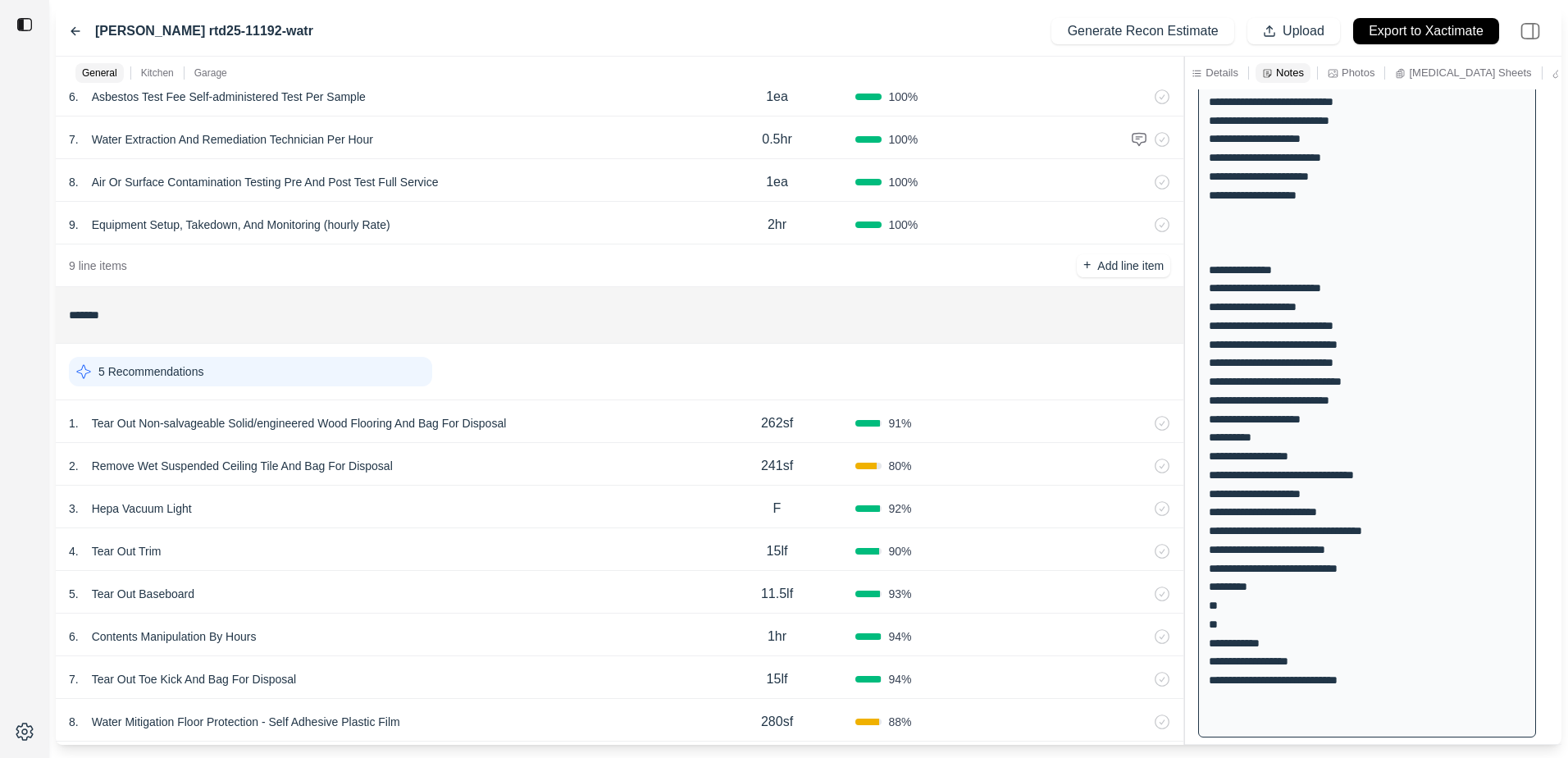
scroll to position [410, 0]
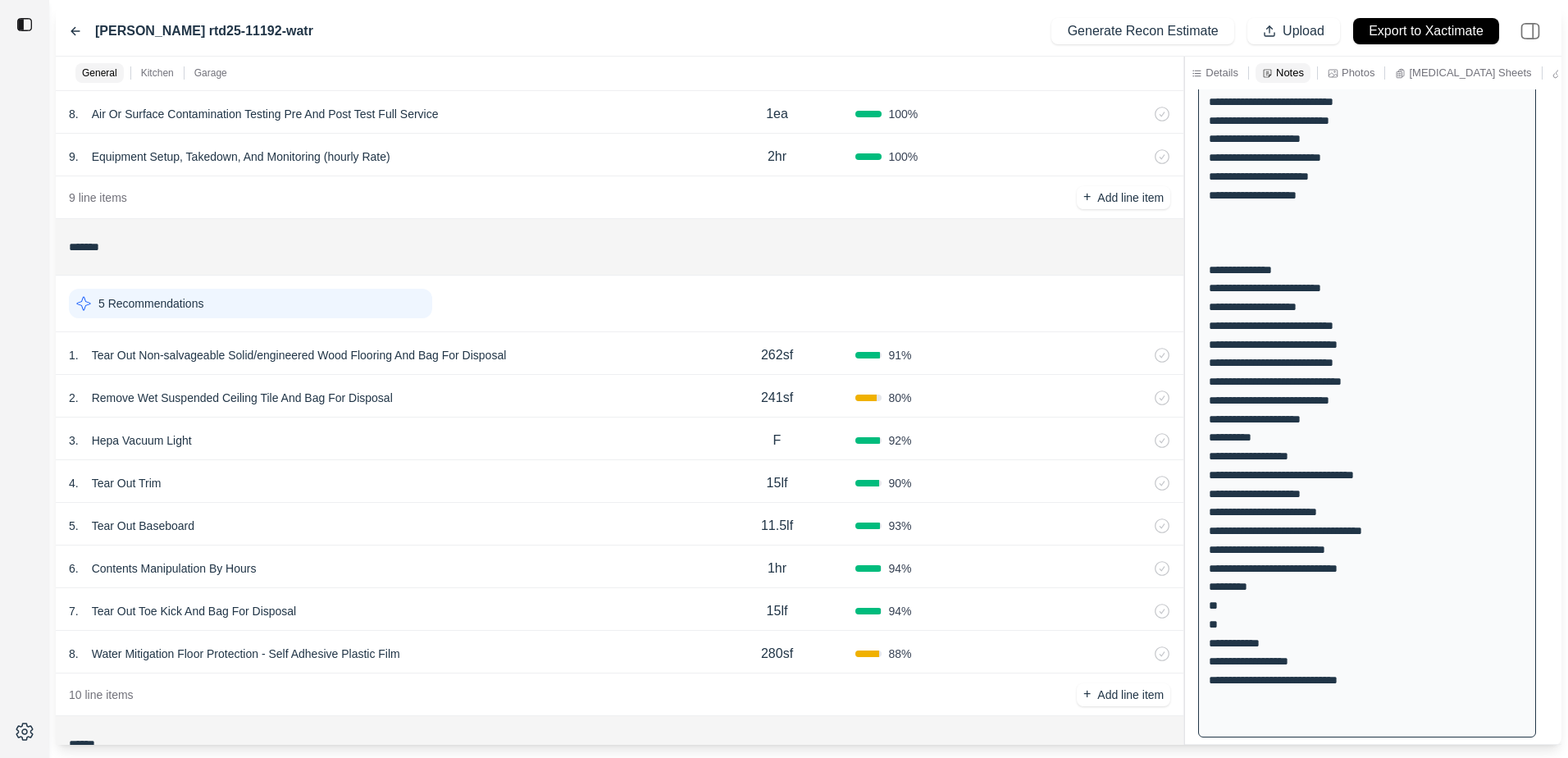
click at [137, 304] on p "5 Recommendations" at bounding box center [150, 303] width 105 height 17
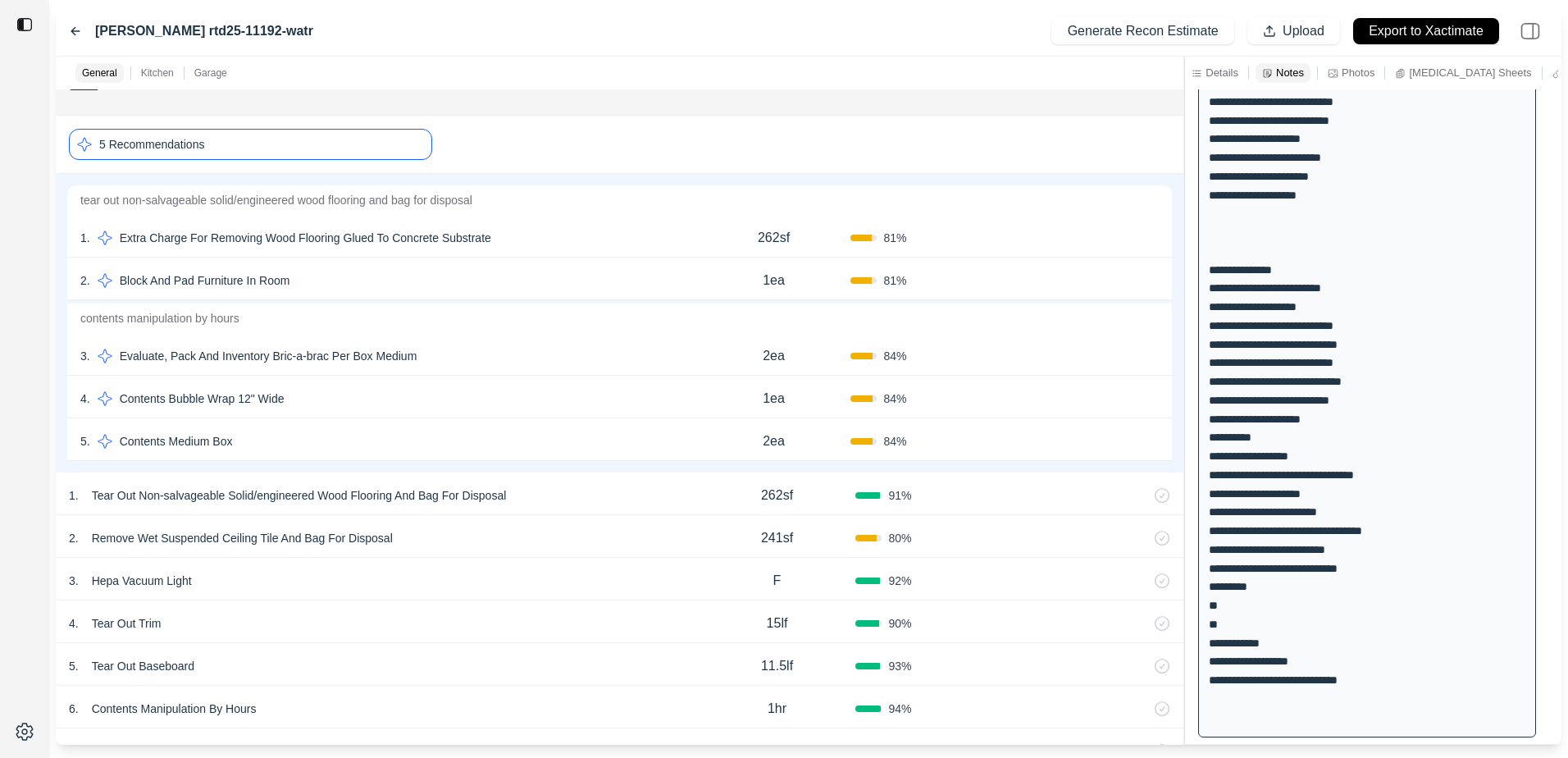
scroll to position [574, 0]
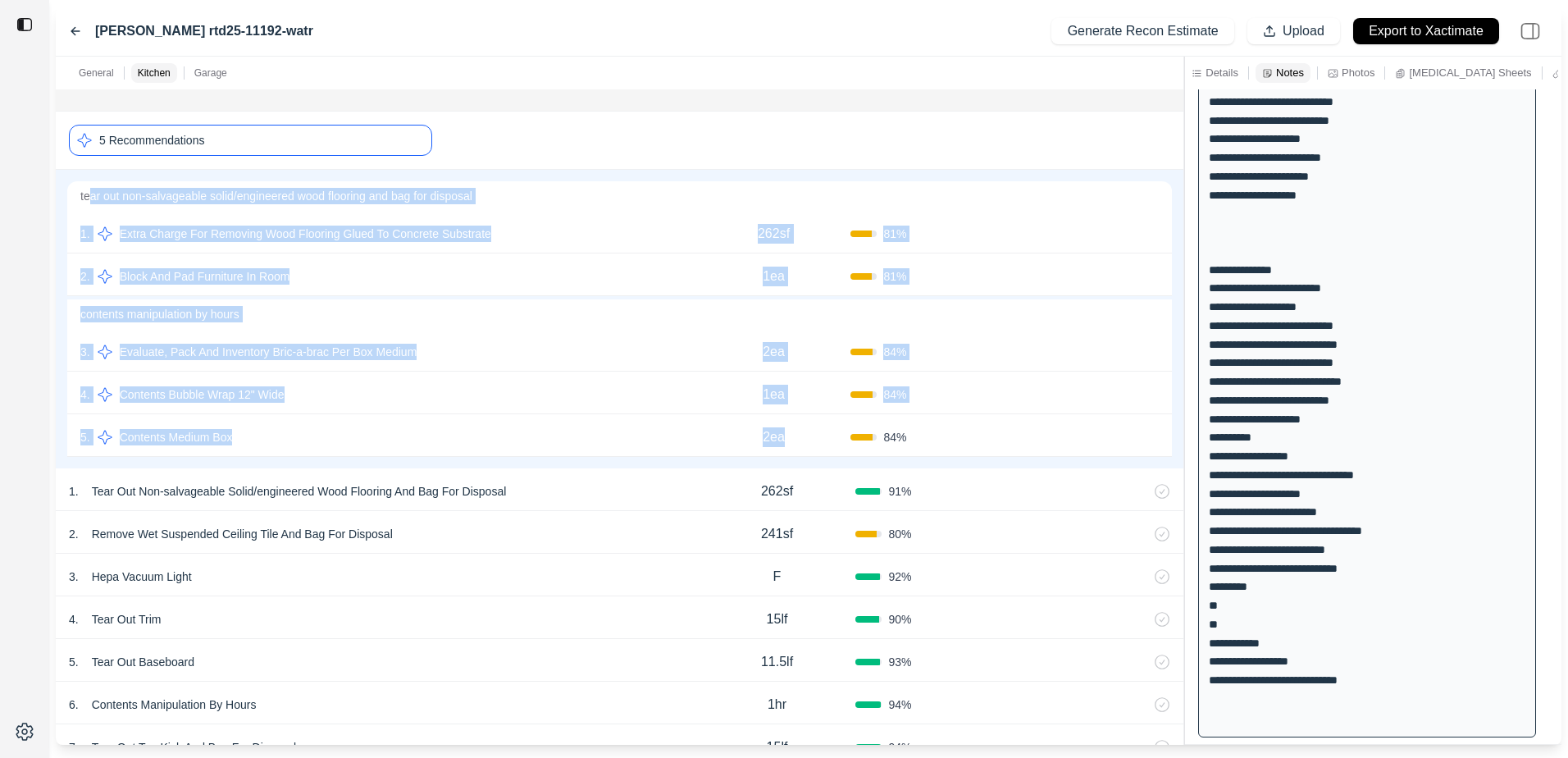
drag, startPoint x: 89, startPoint y: 201, endPoint x: 792, endPoint y: 432, distance: 740.0
click at [792, 432] on div "tear out non-salvageable solid/engineered wood flooring and bag for disposal 1 …" at bounding box center [619, 318] width 1108 height 278
copy div "ar out non-salvageable solid/engineered wood flooring and bag for disposal 1 . …"
drag, startPoint x: 513, startPoint y: 331, endPoint x: 505, endPoint y: 326, distance: 9.4
drag, startPoint x: 505, startPoint y: 326, endPoint x: 403, endPoint y: 356, distance: 106.3
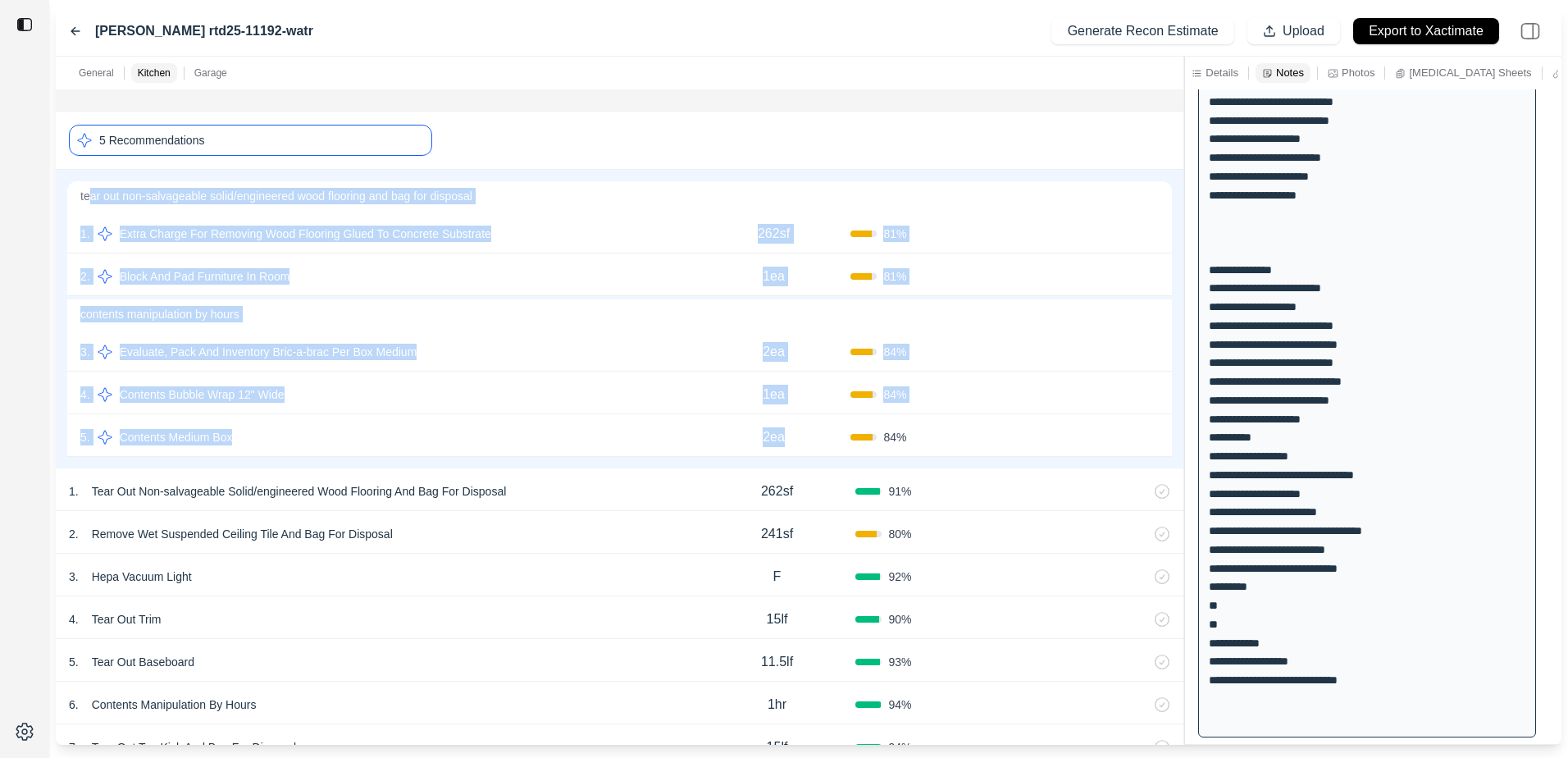
click at [658, 447] on html "Sanford rtd25-11192-watr Generate Recon Estimate Upload Export to Xactimate Gen…" at bounding box center [784, 379] width 1568 height 758
drag, startPoint x: 799, startPoint y: 440, endPoint x: 113, endPoint y: 237, distance: 715.4
click at [113, 237] on div "tear out non-salvageable solid/engineered wood flooring and bag for disposal 1 …" at bounding box center [619, 318] width 1108 height 278
drag, startPoint x: 113, startPoint y: 237, endPoint x: 147, endPoint y: 233, distance: 34.2
click at [404, 214] on html "Sanford rtd25-11192-watr Generate Recon Estimate Upload Export to Xactimate Gen…" at bounding box center [784, 379] width 1568 height 758
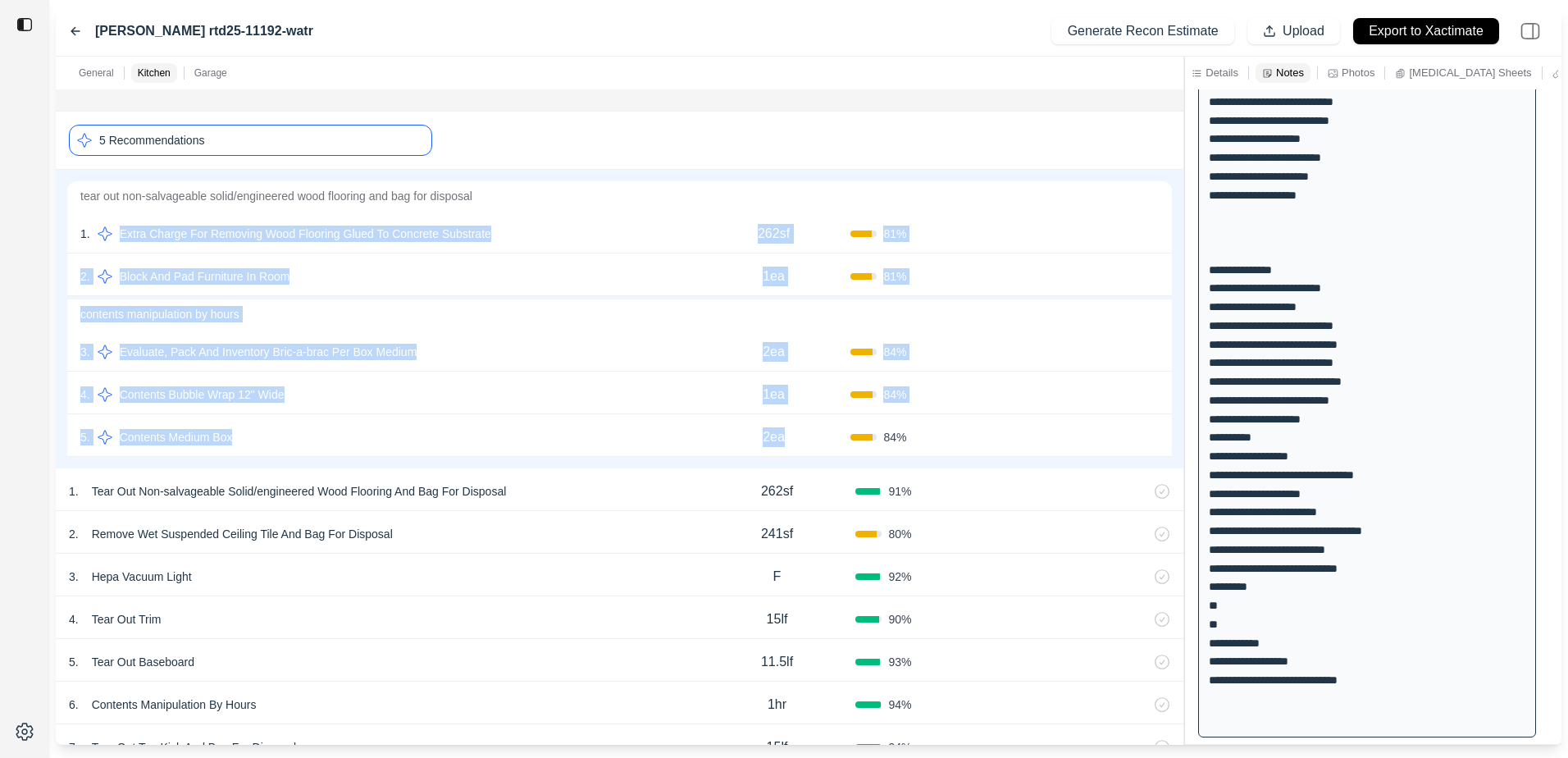
click at [345, 300] on html "Sanford rtd25-11192-watr Generate Recon Estimate Upload Export to Xactimate Gen…" at bounding box center [784, 379] width 1568 height 758
drag, startPoint x: 98, startPoint y: 212, endPoint x: 784, endPoint y: 428, distance: 719.2
click at [784, 428] on div "tear out non-salvageable solid/engineered wood flooring and bag for disposal 1 …" at bounding box center [619, 318] width 1108 height 278
copy div "Extra Charge For Removing Wood Flooring Glued To Concrete Substrate 262sf 81 % …"
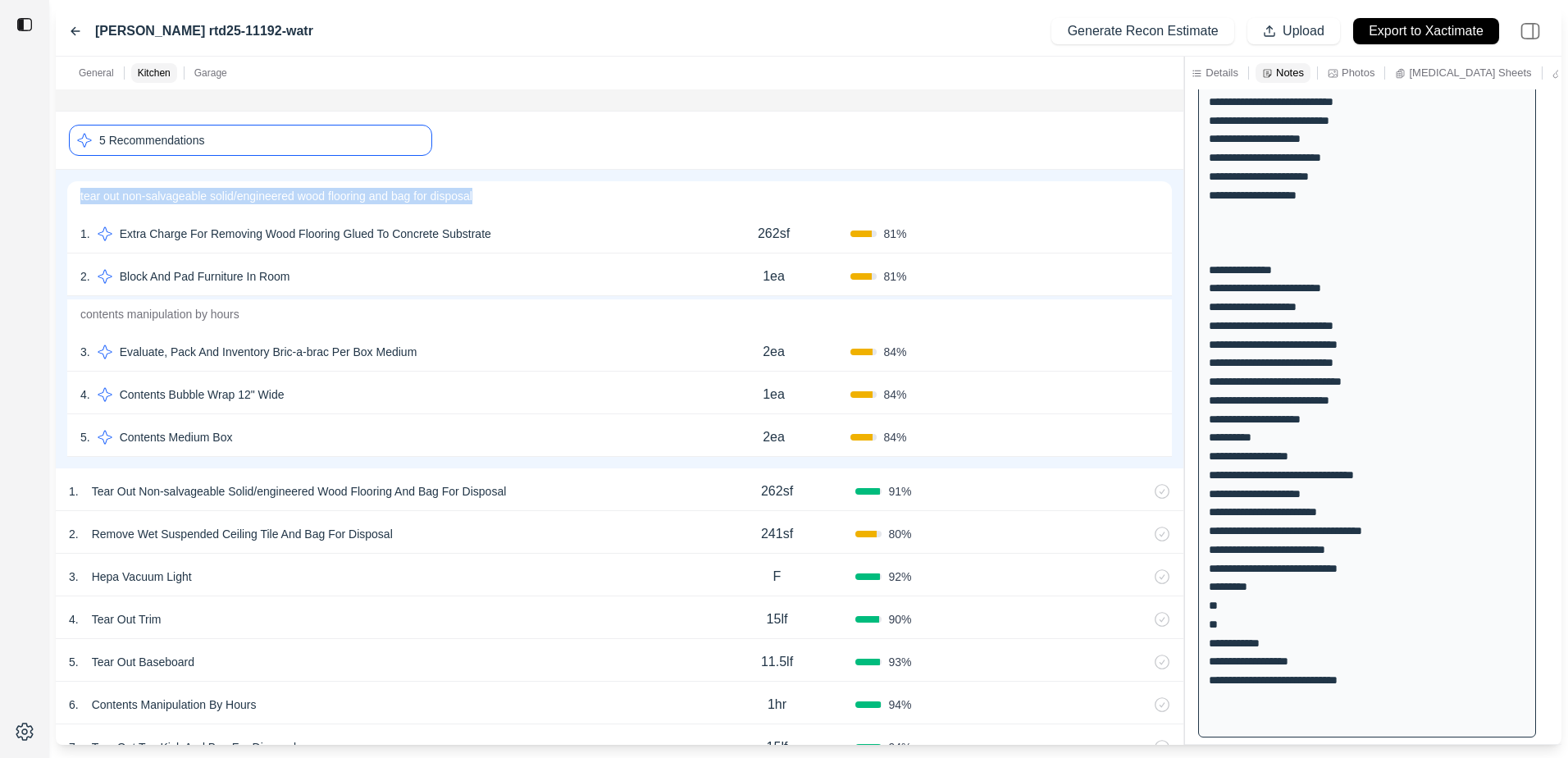
drag, startPoint x: 561, startPoint y: 168, endPoint x: 537, endPoint y: 172, distance: 24.3
click at [537, 172] on div "5 Recommendations tear out non-salvageable solid/engineered wood flooring and b…" at bounding box center [619, 289] width 1127 height 357
click at [345, 136] on div "5 Recommendations" at bounding box center [251, 141] width 363 height 31
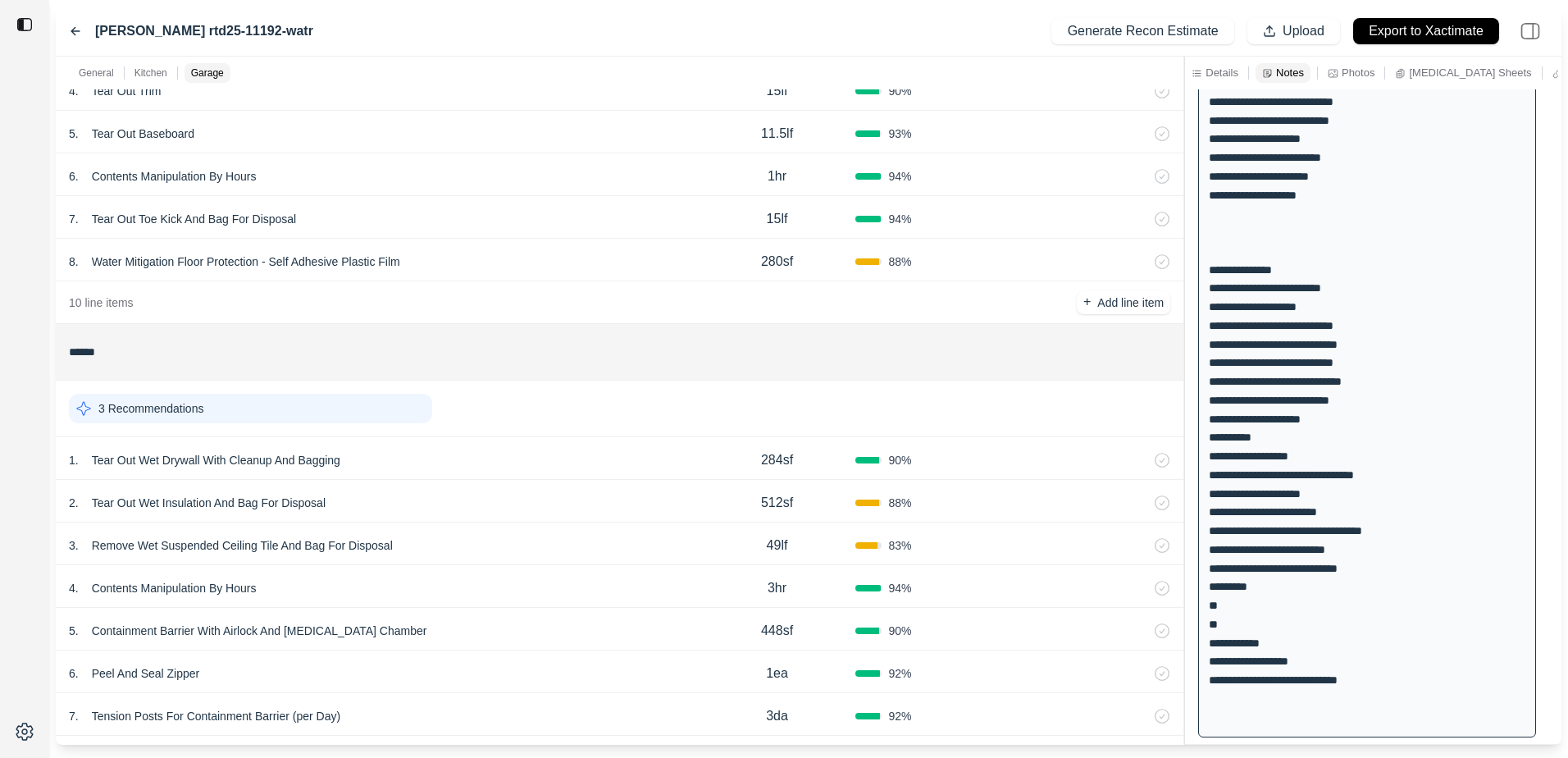
scroll to position [789, 0]
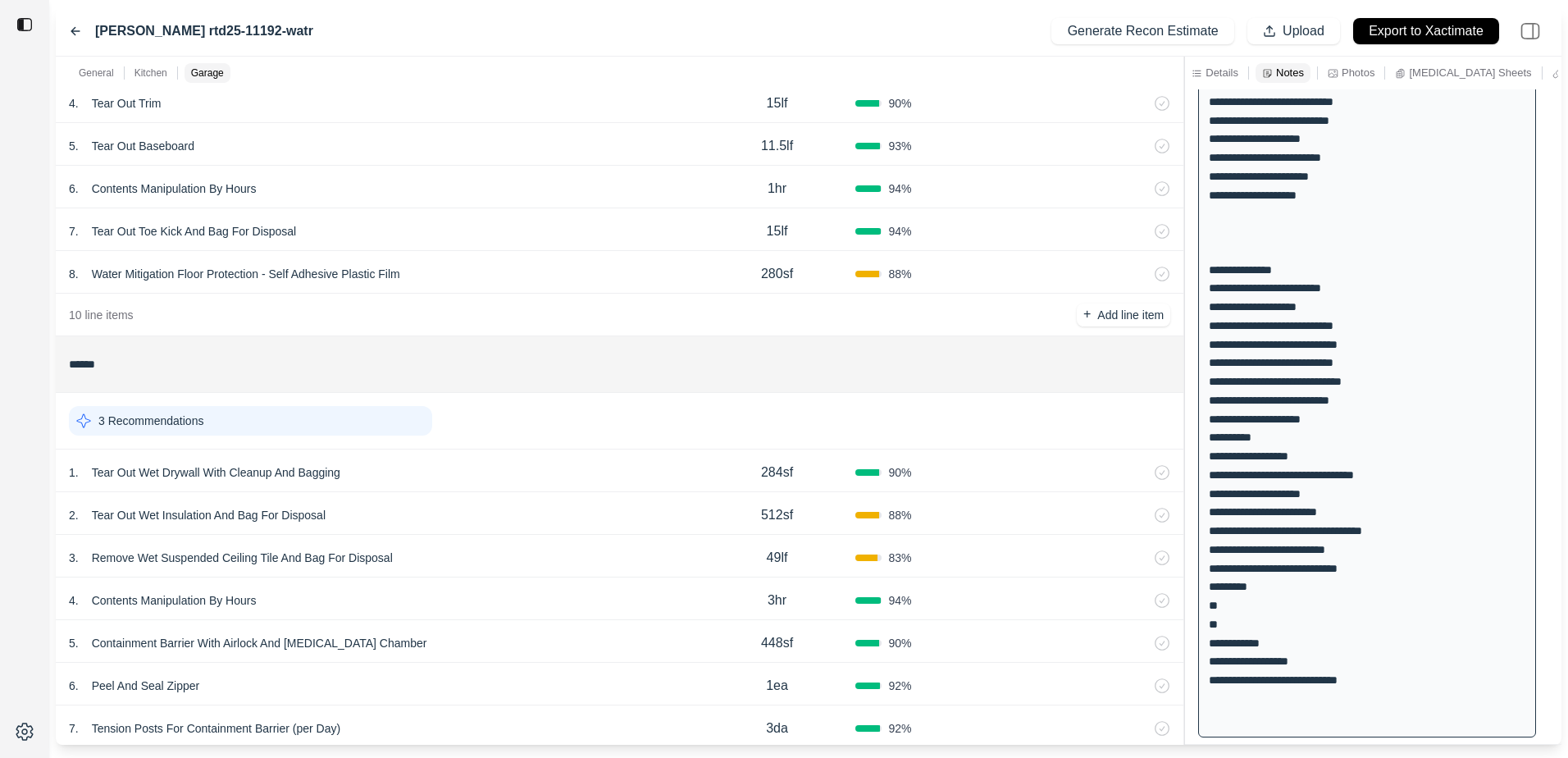
click at [215, 420] on div "3 Recommendations" at bounding box center [251, 421] width 363 height 29
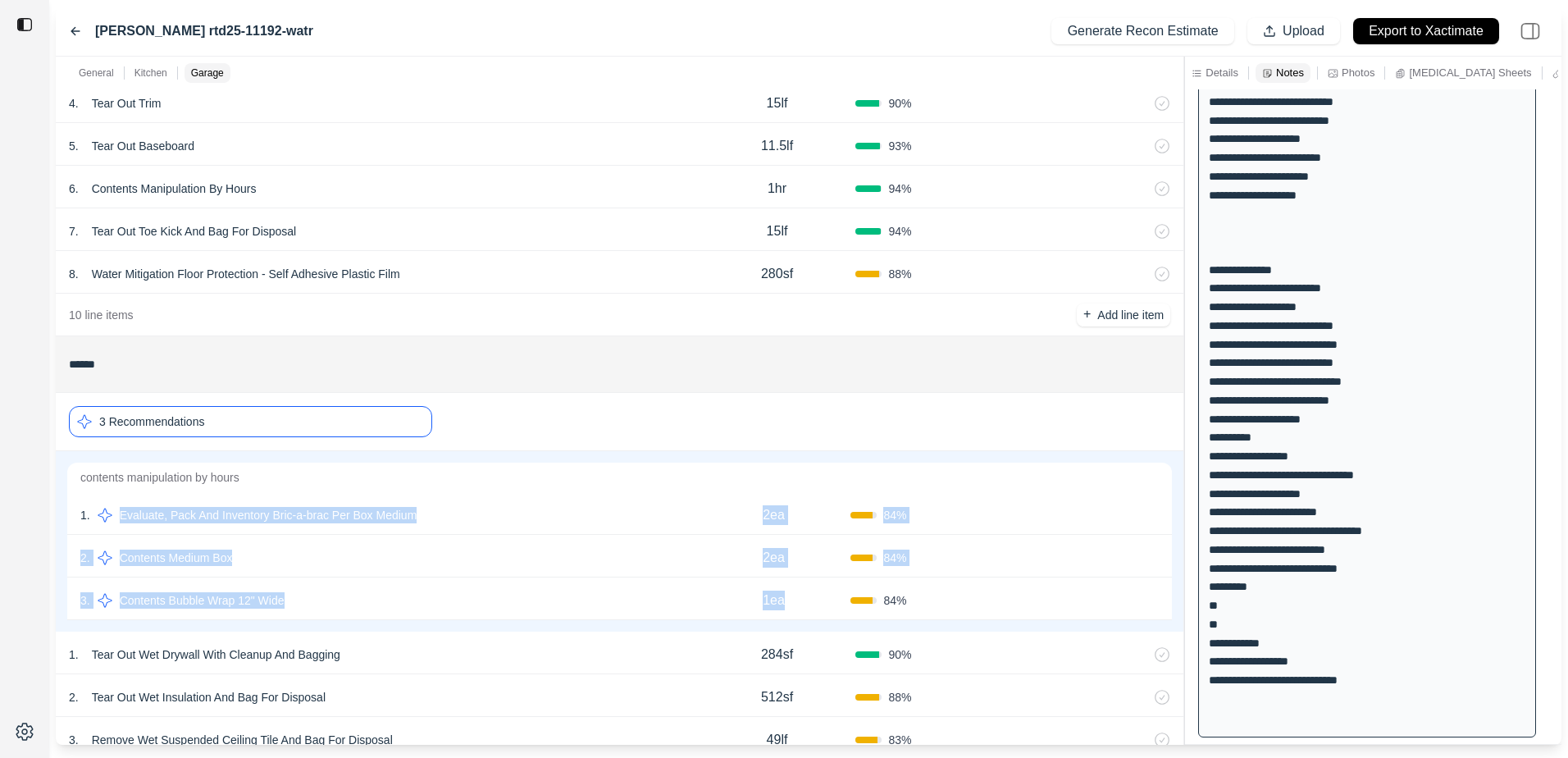
drag, startPoint x: 111, startPoint y: 492, endPoint x: 789, endPoint y: 585, distance: 684.3
click at [789, 585] on div "contents manipulation by hours 1 . Evaluate, Pack And Inventory Bric-a-brac Per…" at bounding box center [619, 541] width 1108 height 161
drag, startPoint x: 789, startPoint y: 585, endPoint x: 771, endPoint y: 599, distance: 22.8
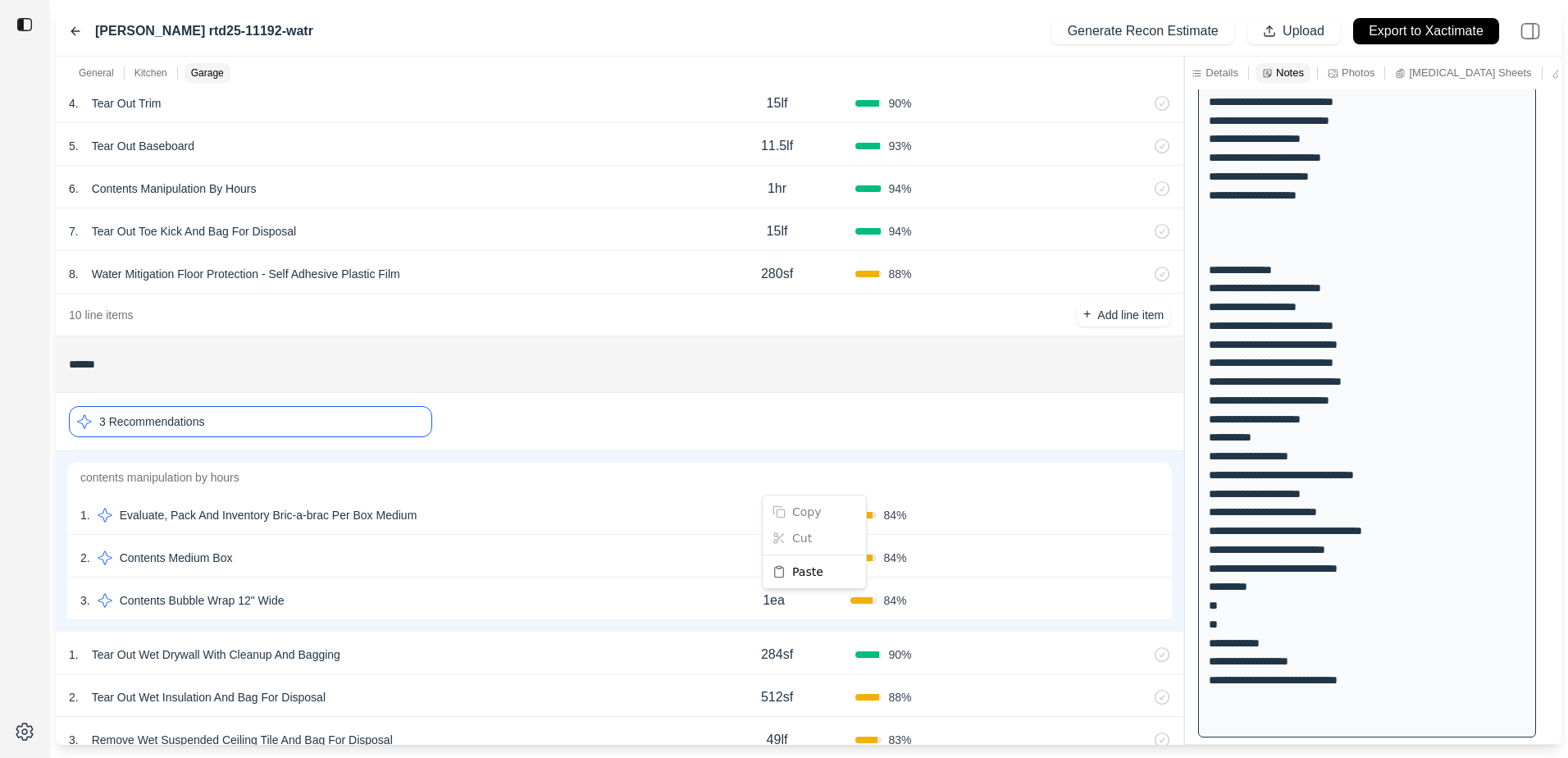
click at [676, 475] on html "Sanford rtd25-11192-watr Generate Recon Estimate Upload Export to Xactimate Gen…" at bounding box center [784, 379] width 1568 height 758
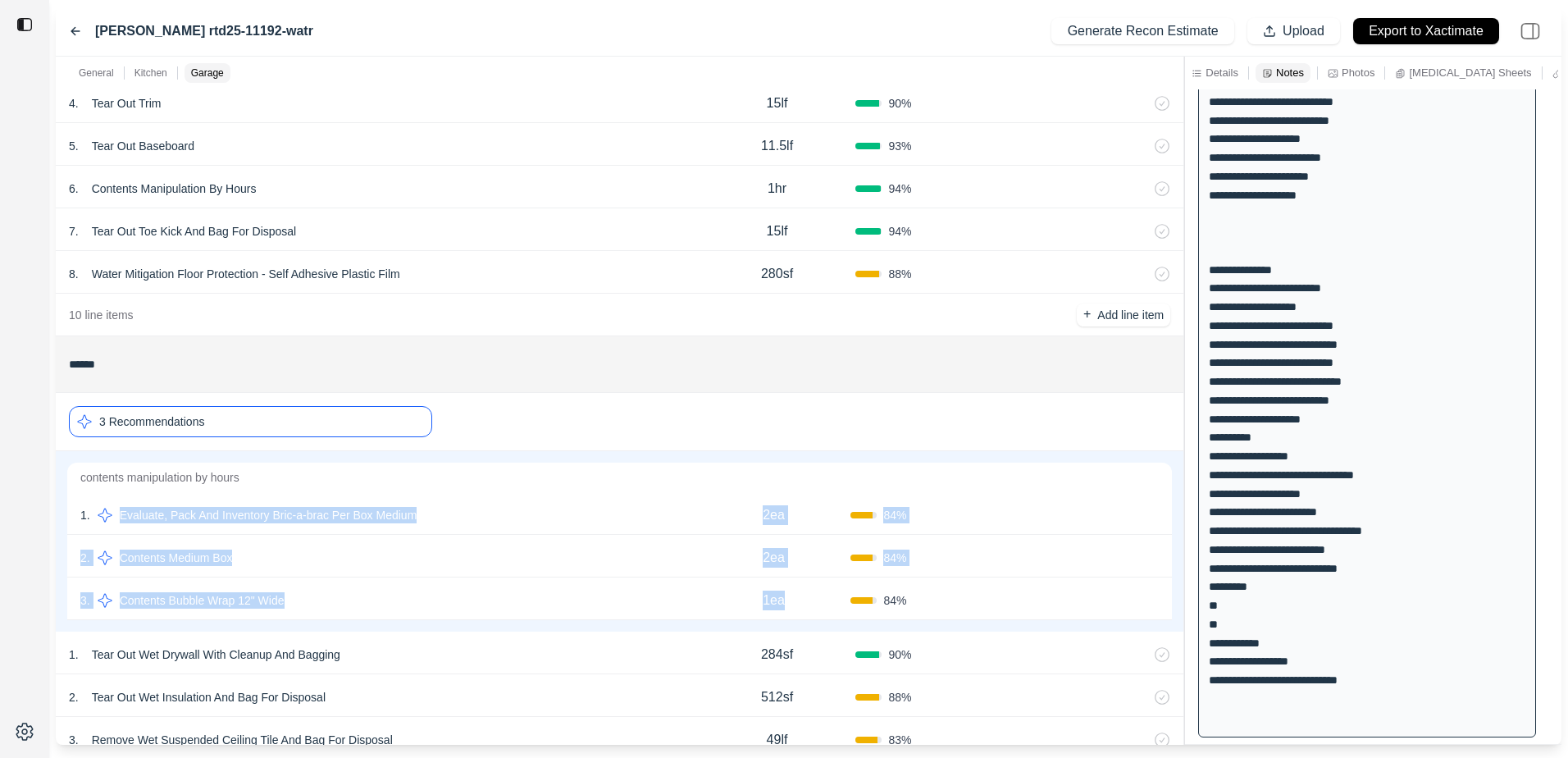
drag, startPoint x: 113, startPoint y: 492, endPoint x: 799, endPoint y: 585, distance: 692.3
click at [799, 585] on div "contents manipulation by hours 1 . Evaluate, Pack And Inventory Bric-a-brac Per…" at bounding box center [619, 541] width 1108 height 161
copy div "Evaluate, Pack And Inventory Bric-a-brac Per Box Medium 2ea 84 % Confirm 2 . Co…"
click at [228, 420] on div "3 Recommendations" at bounding box center [251, 422] width 363 height 31
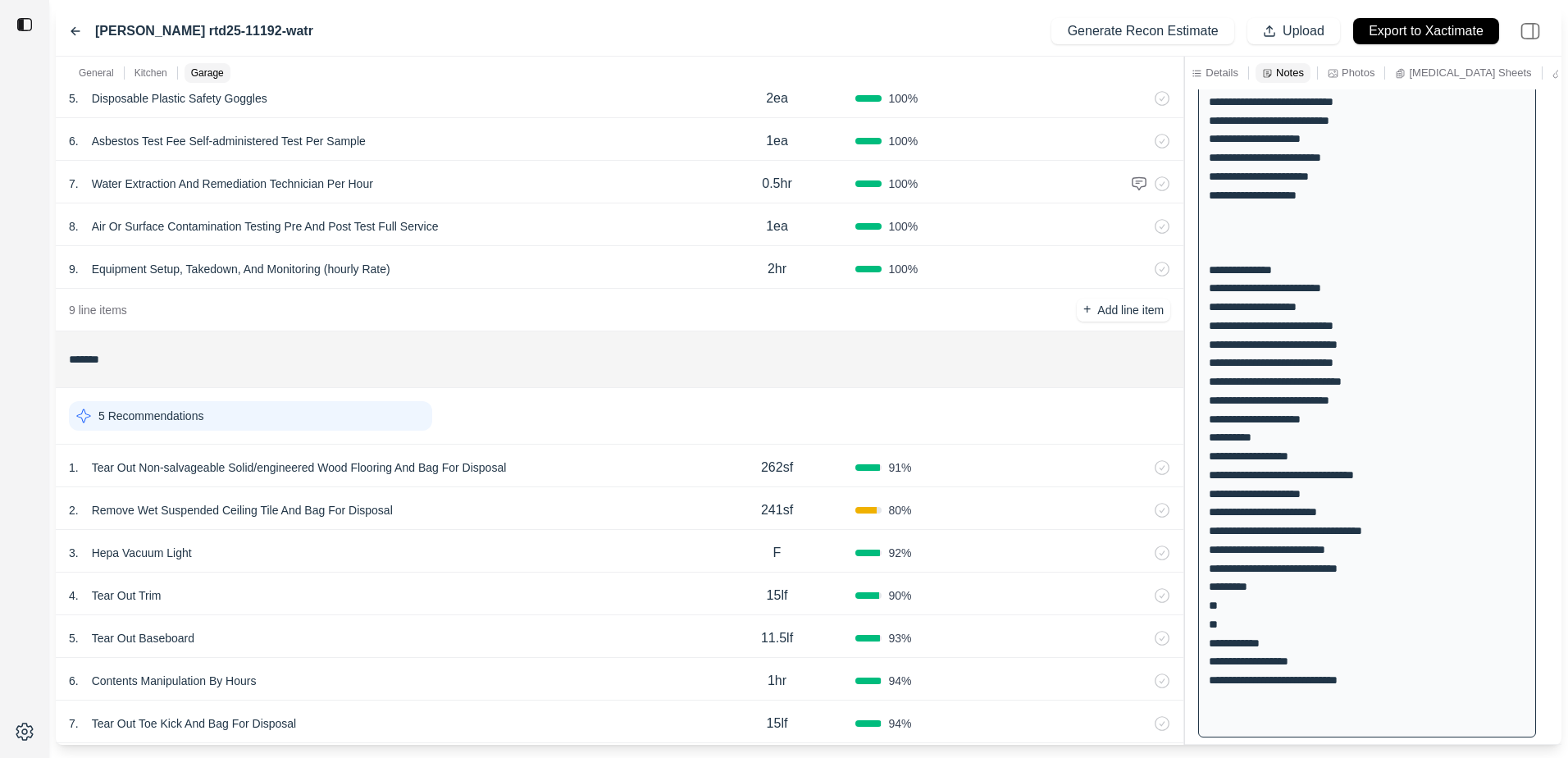
scroll to position [0, 0]
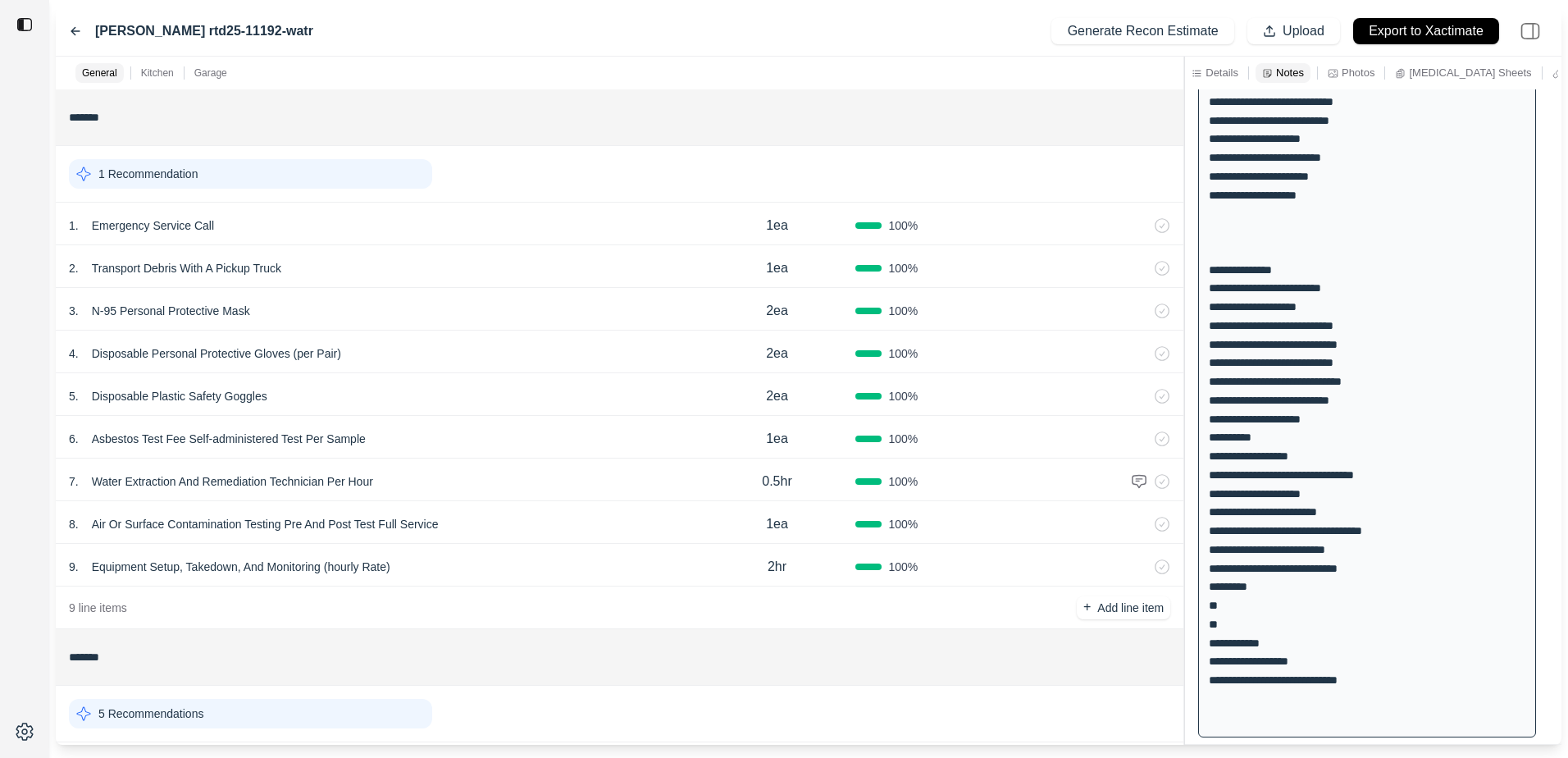
click at [310, 179] on div "1 Recommendation" at bounding box center [251, 174] width 363 height 29
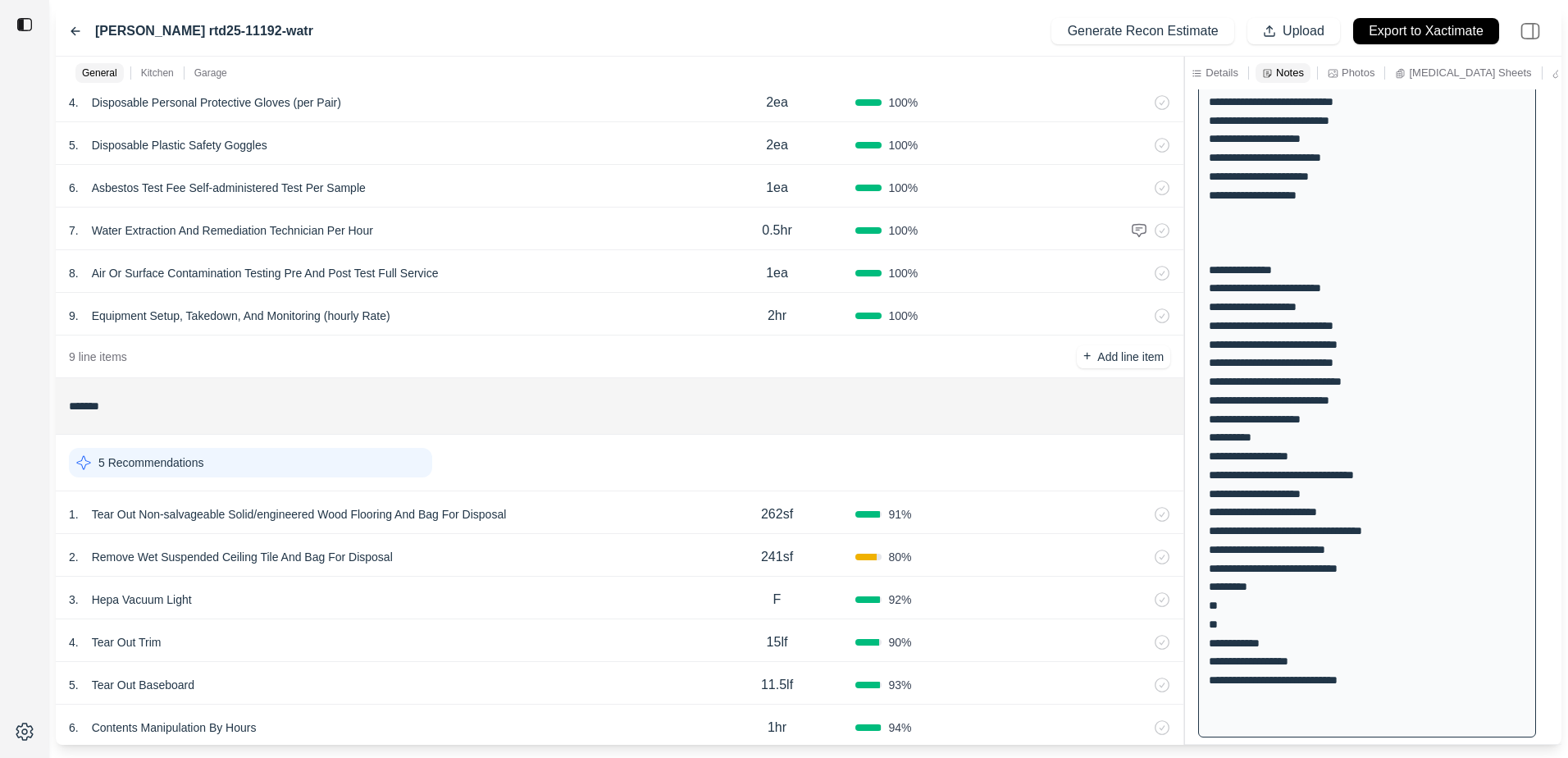
scroll to position [328, 0]
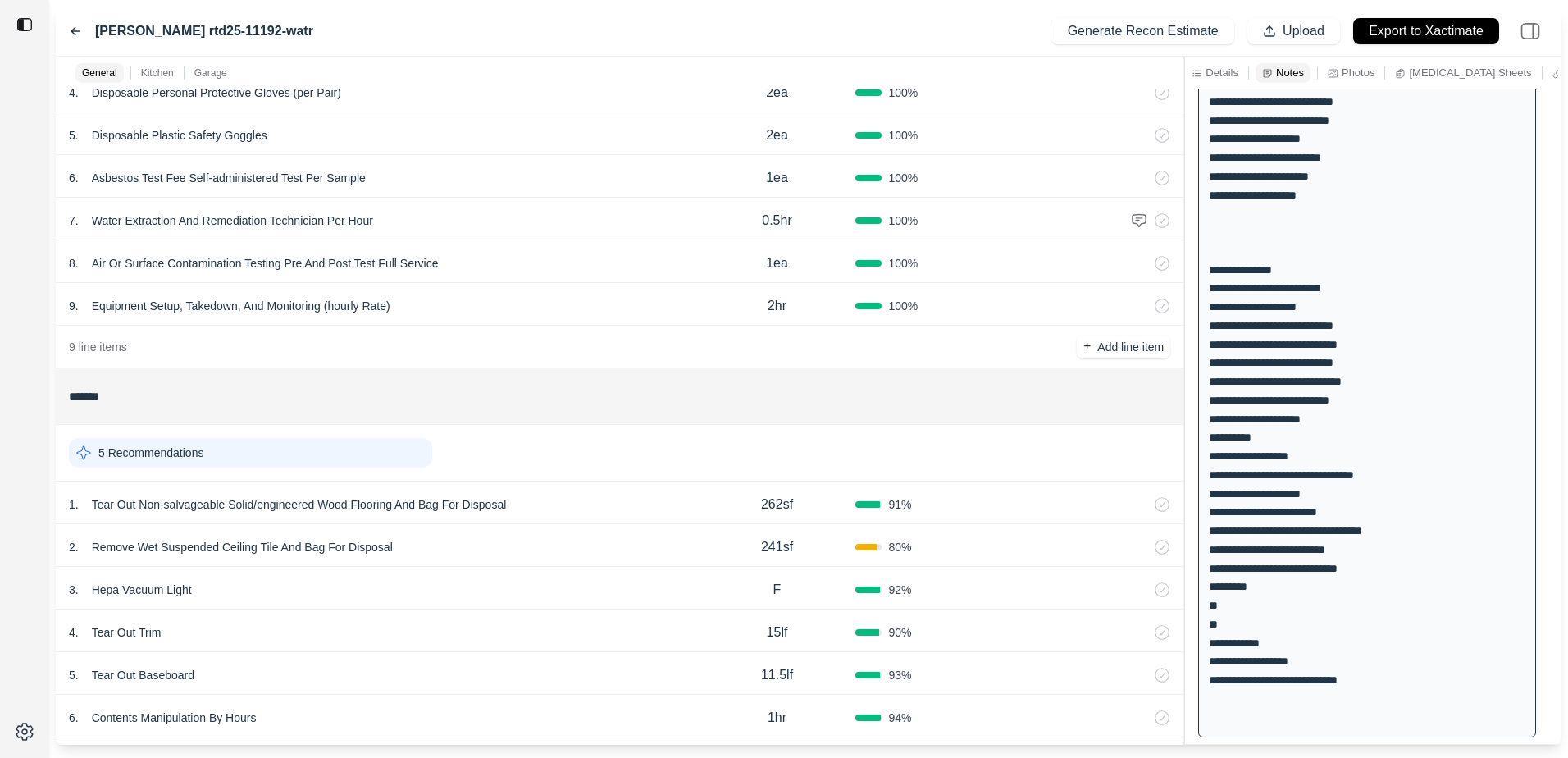
click at [266, 447] on div "5 Recommendations" at bounding box center [251, 452] width 363 height 29
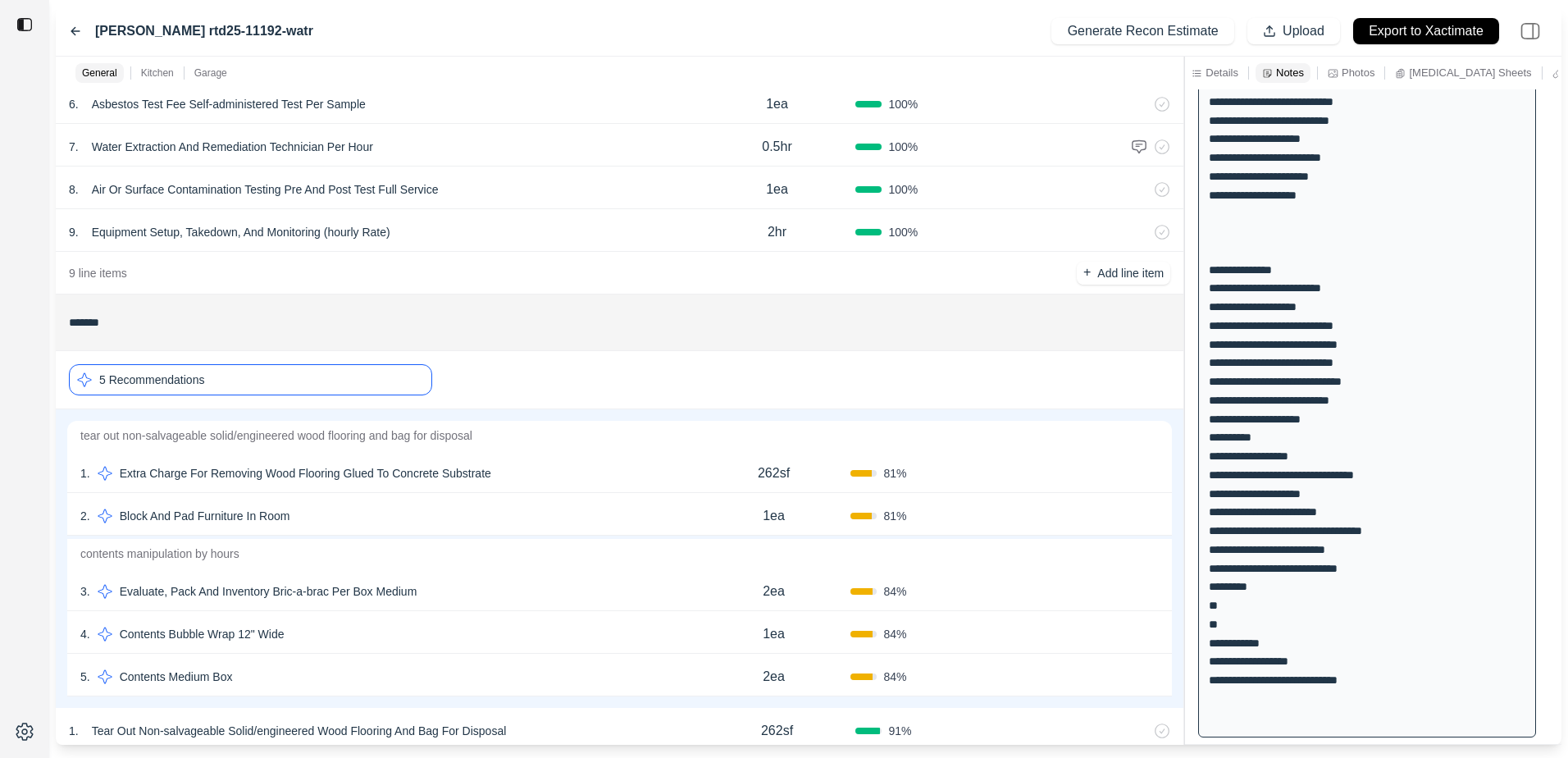
scroll to position [492, 0]
